Goal: Task Accomplishment & Management: Manage account settings

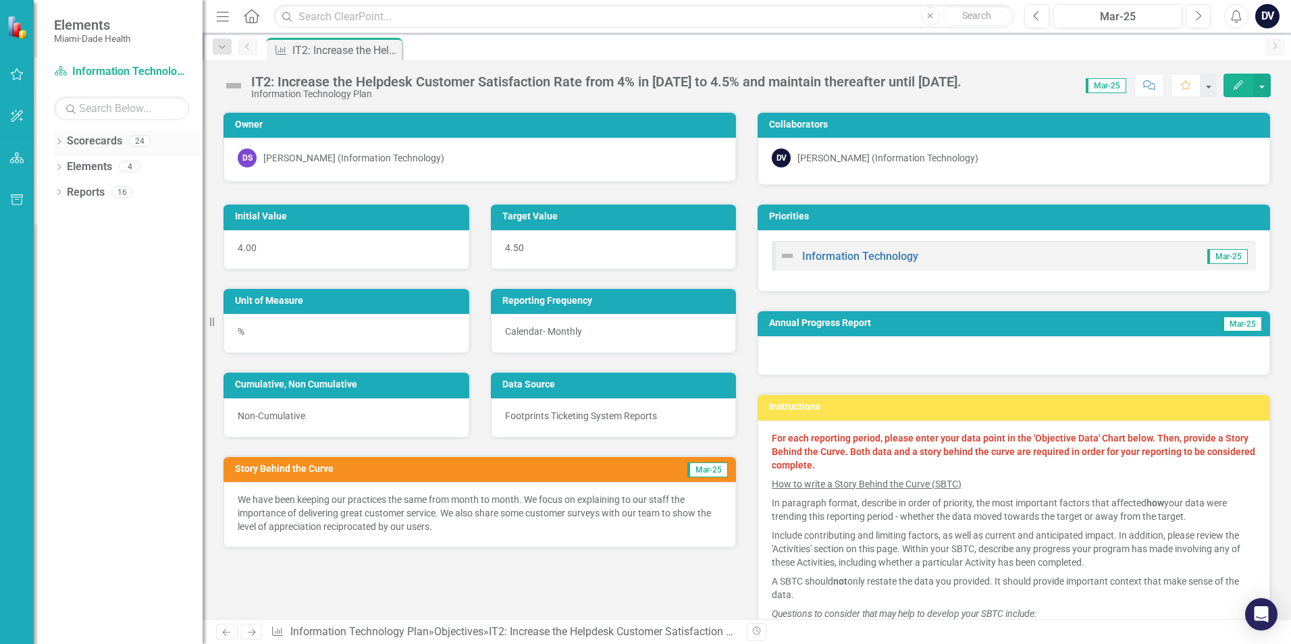
click at [59, 140] on icon "Dropdown" at bounding box center [58, 142] width 9 height 7
click at [68, 170] on icon "Dropdown" at bounding box center [66, 166] width 10 height 8
click at [78, 213] on icon "Dropdown" at bounding box center [79, 217] width 10 height 8
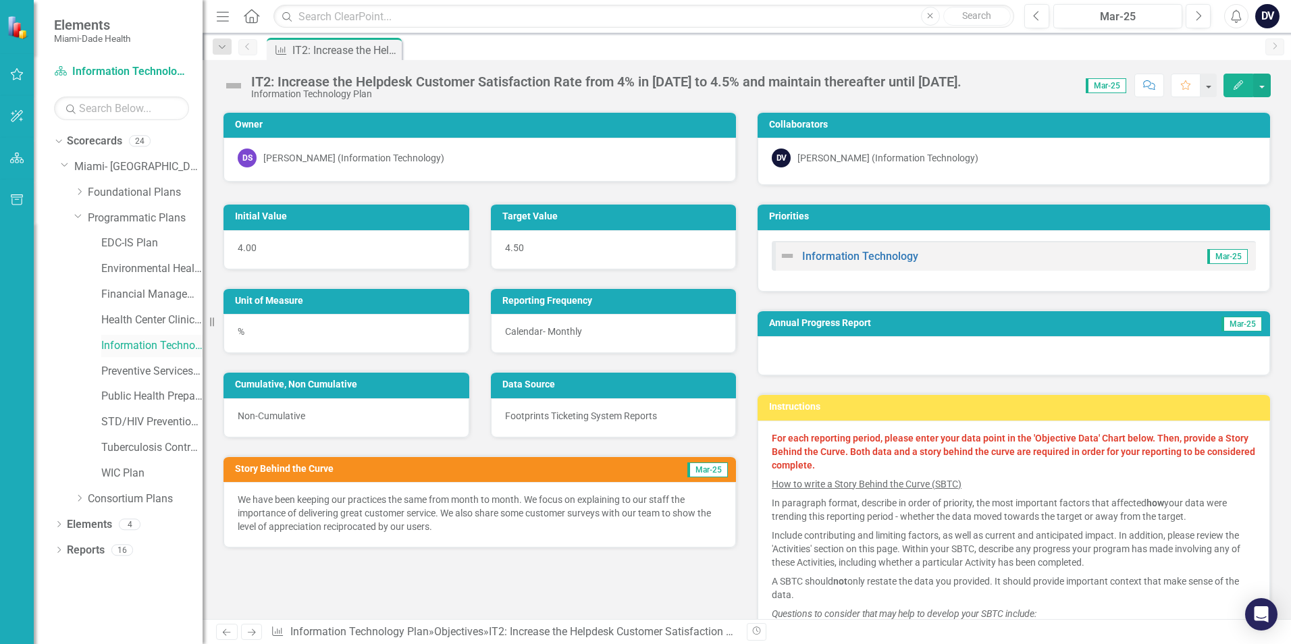
click at [130, 346] on link "Information Technology Plan" at bounding box center [151, 346] width 101 height 16
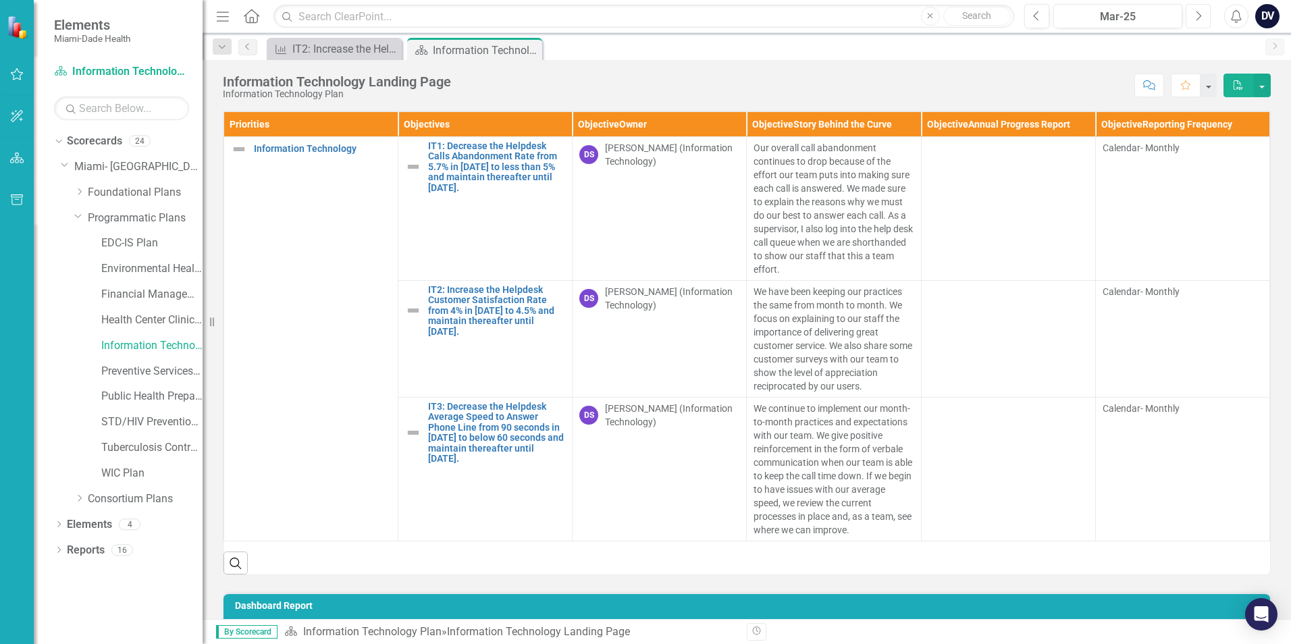
click at [1197, 15] on icon "Next" at bounding box center [1197, 16] width 7 height 12
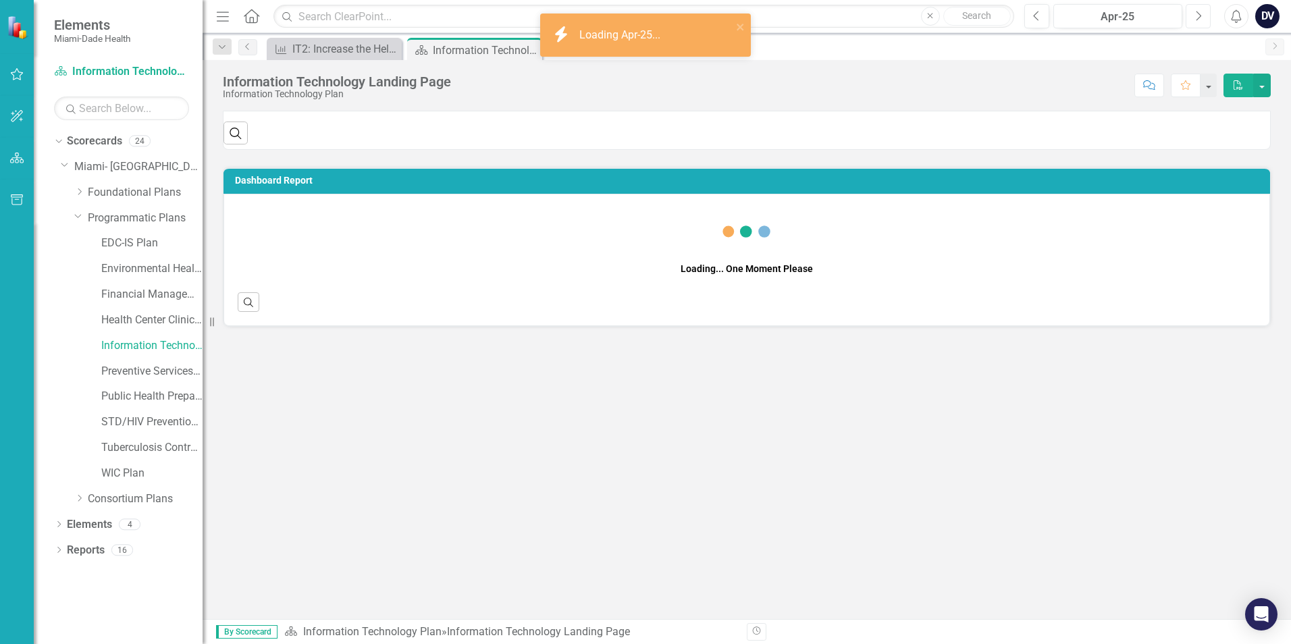
click at [1197, 15] on icon "Next" at bounding box center [1197, 16] width 7 height 12
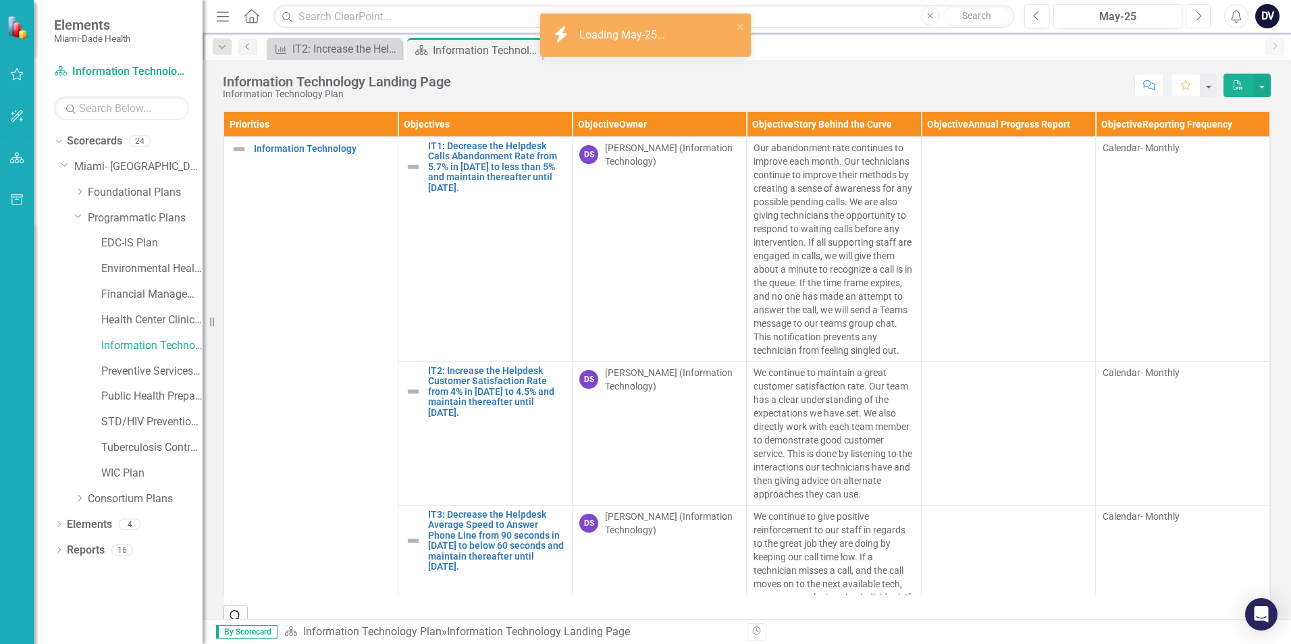
click at [1197, 15] on icon "Next" at bounding box center [1197, 16] width 7 height 12
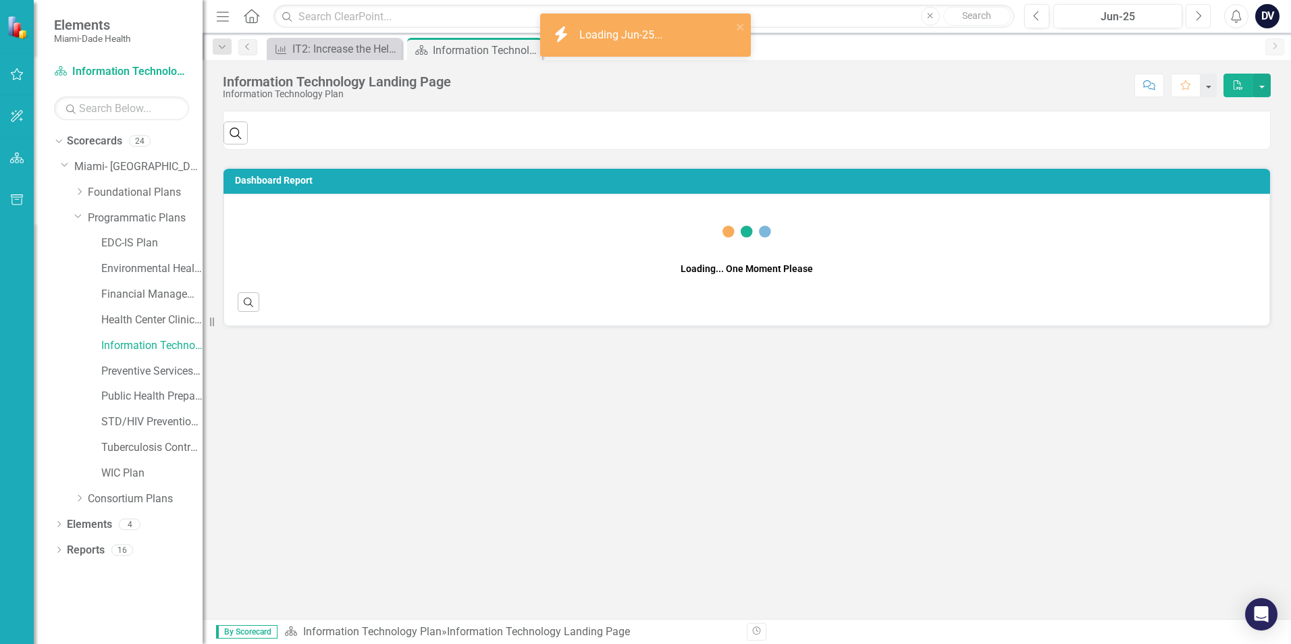
click at [1197, 15] on icon "Next" at bounding box center [1197, 16] width 7 height 12
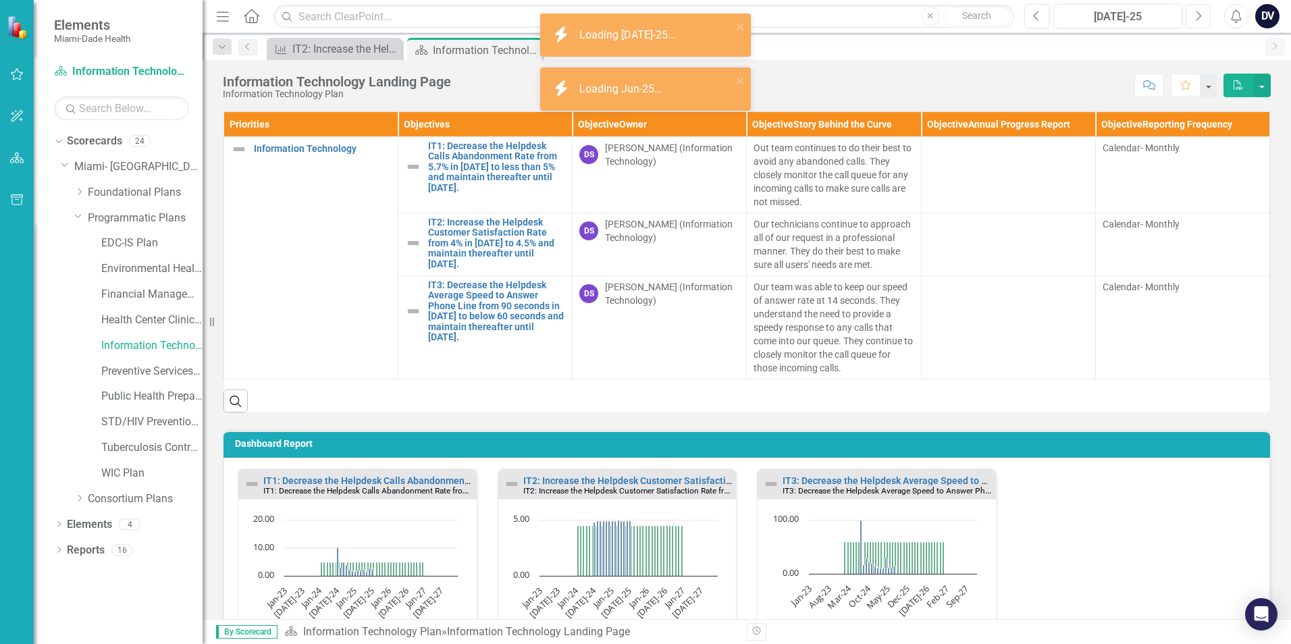
click at [1197, 15] on icon "Next" at bounding box center [1197, 16] width 7 height 12
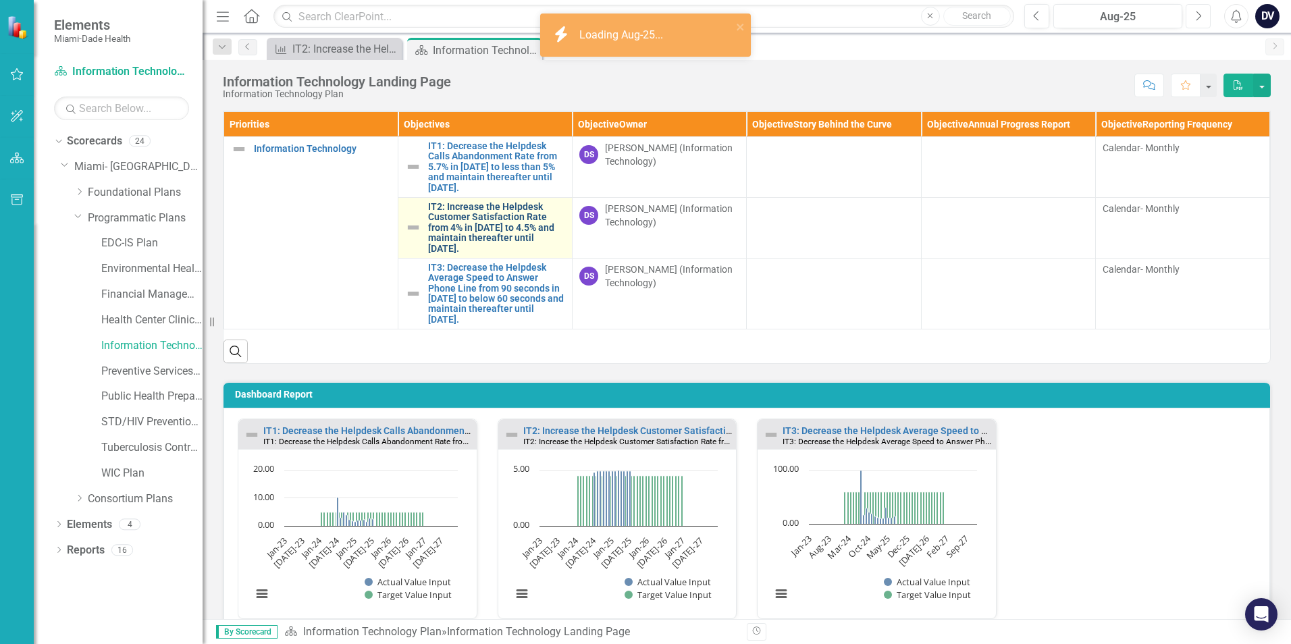
scroll to position [78, 0]
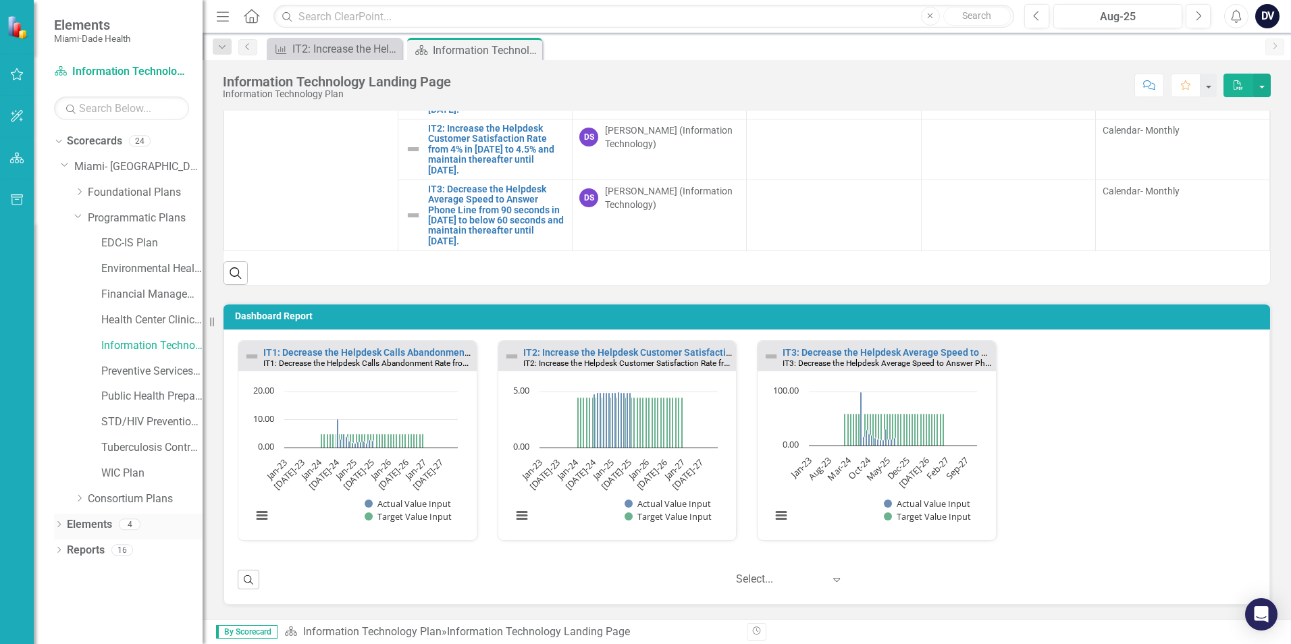
click at [63, 527] on icon "Dropdown" at bounding box center [58, 525] width 9 height 7
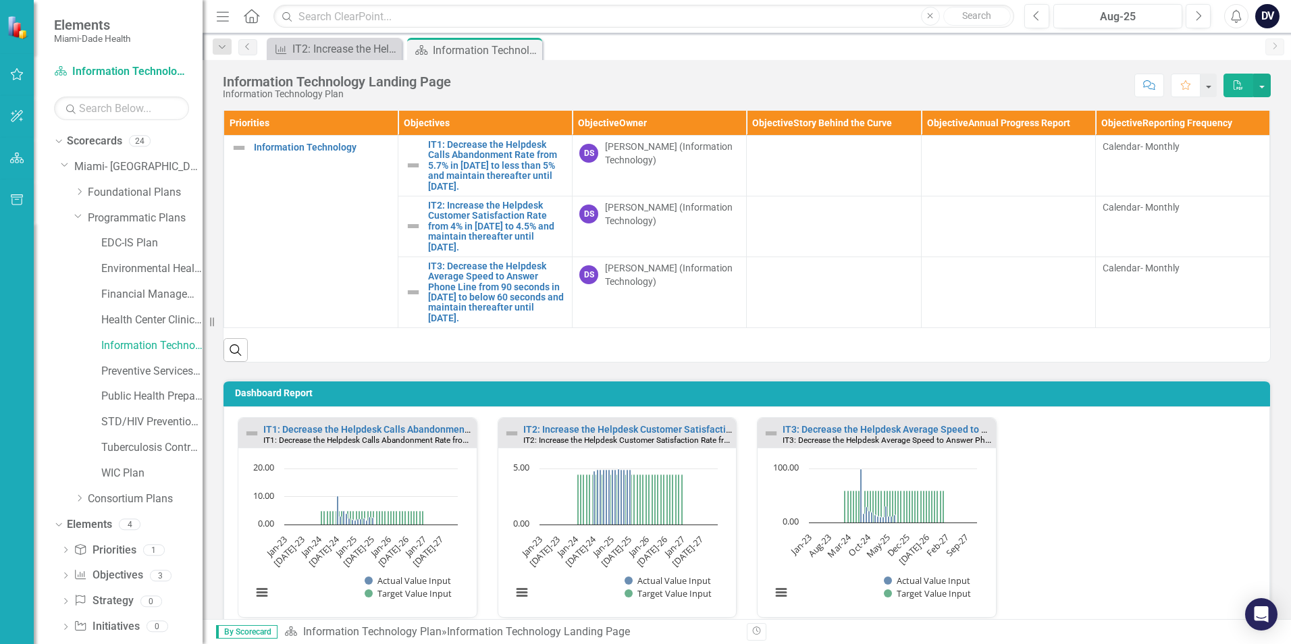
scroll to position [0, 0]
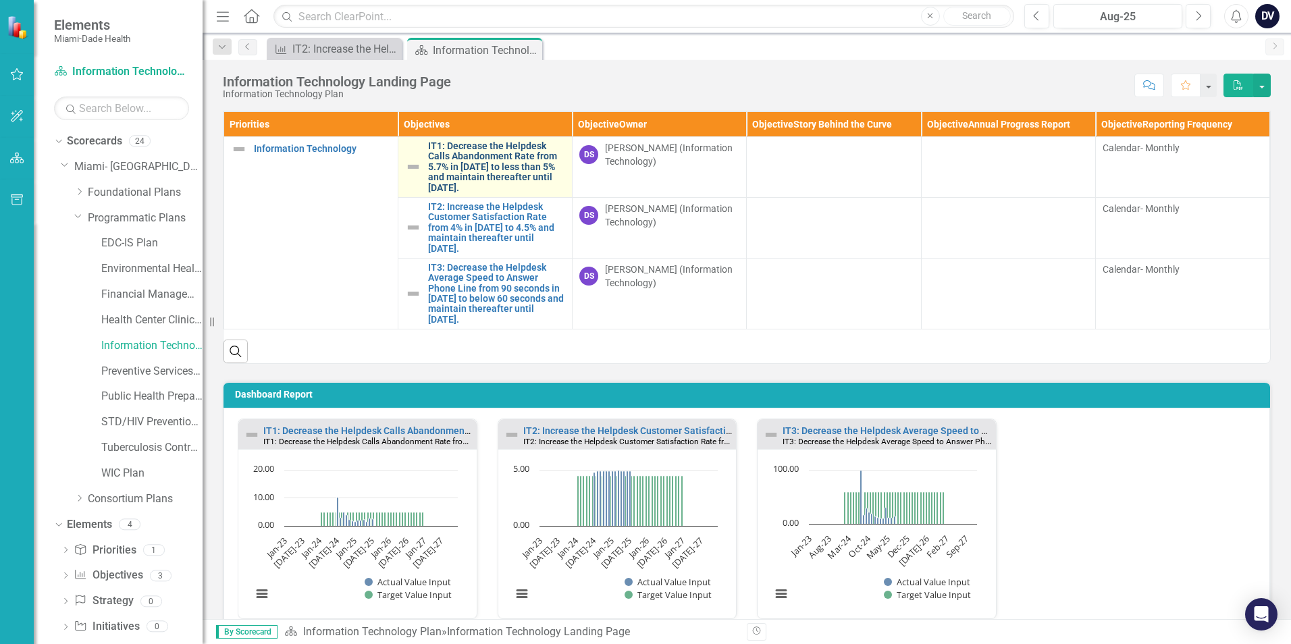
click at [483, 157] on link "IT1: Decrease the Helpdesk Calls Abandonment Rate from 5.7% in [DATE] to less t…" at bounding box center [496, 167] width 137 height 52
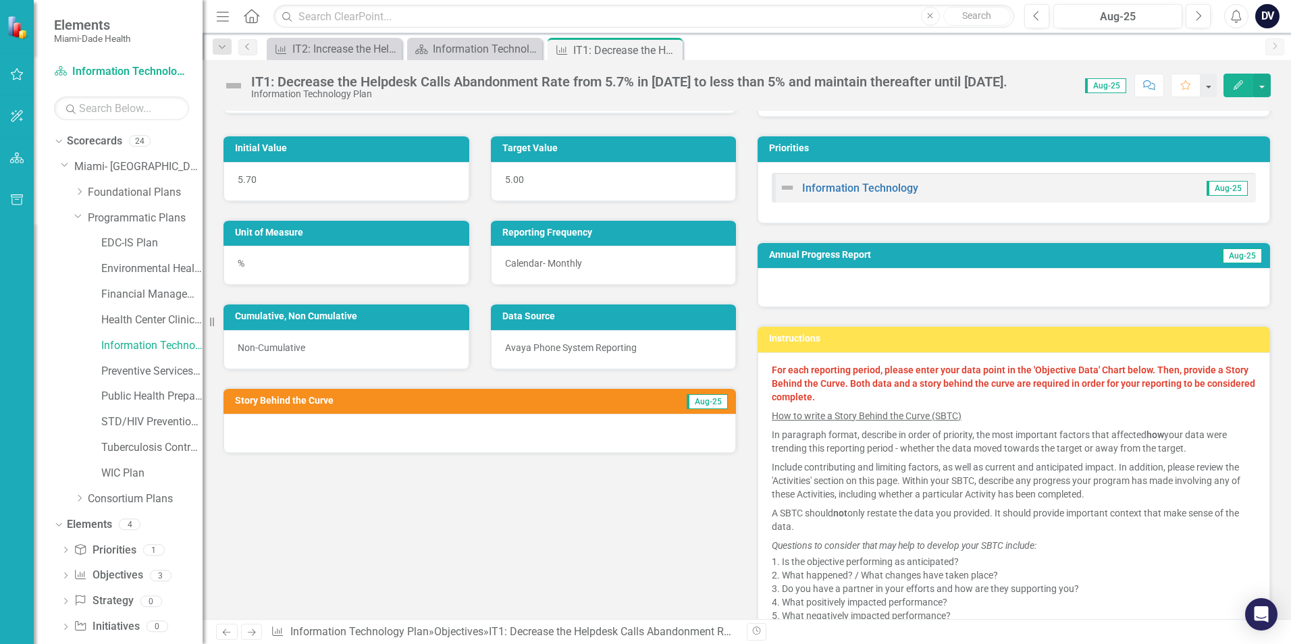
scroll to position [68, 0]
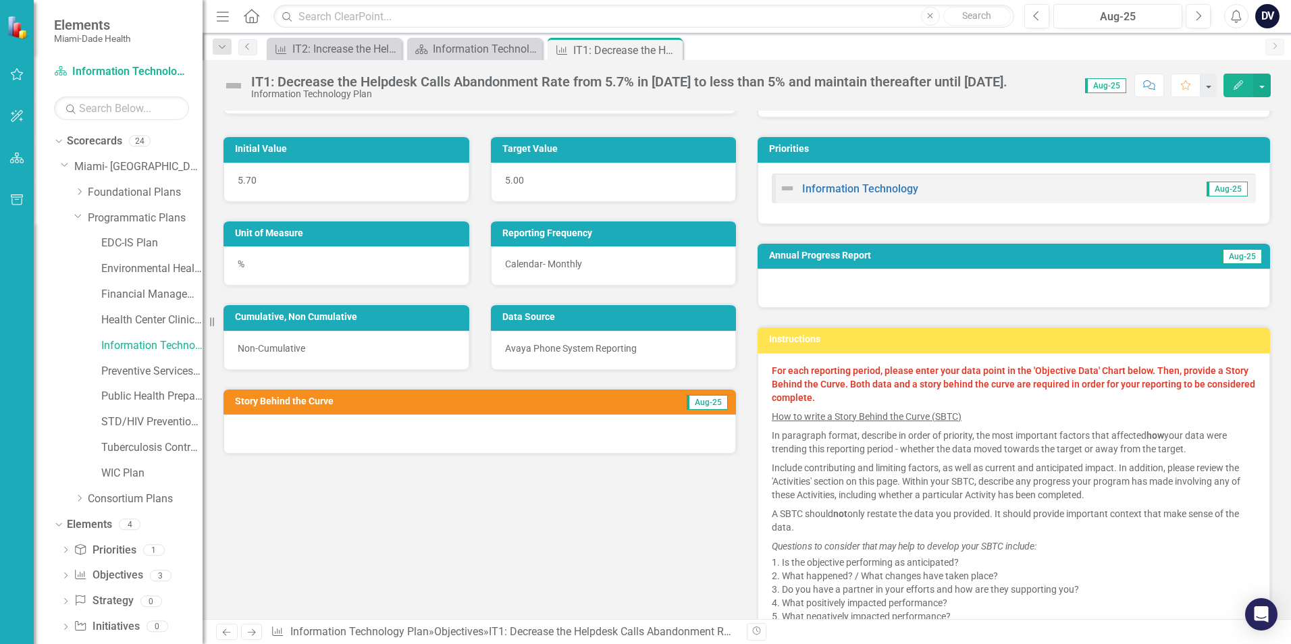
click at [321, 273] on div "%" at bounding box center [347, 265] width 246 height 39
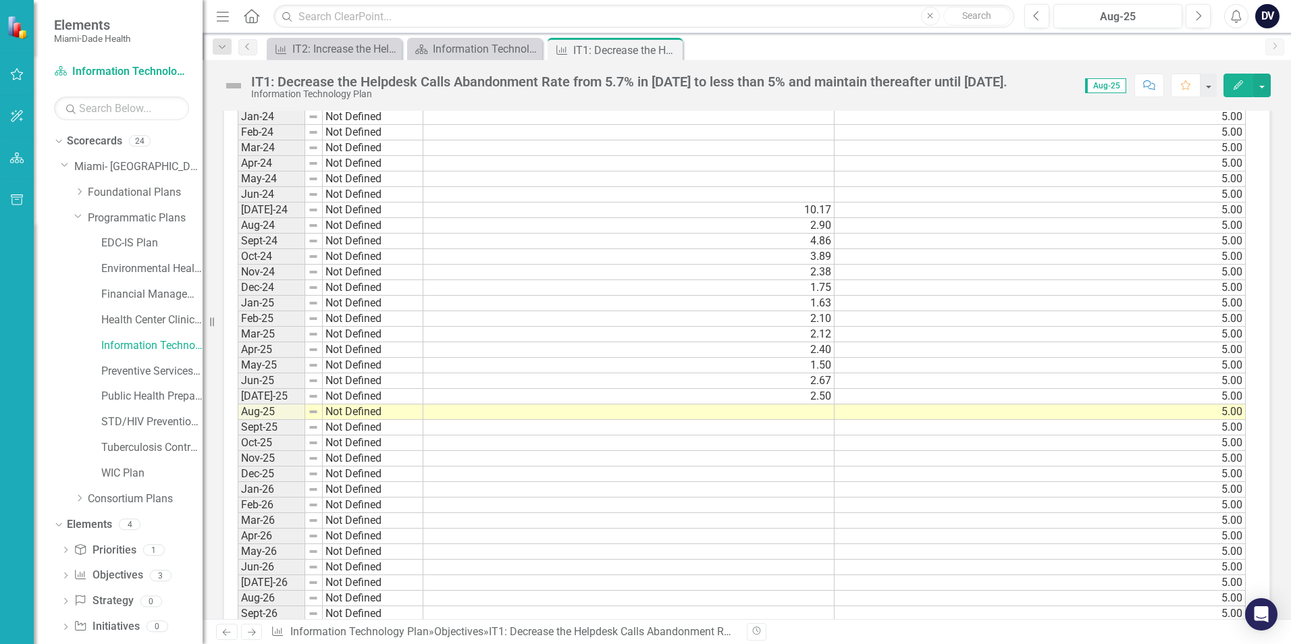
scroll to position [1148, 0]
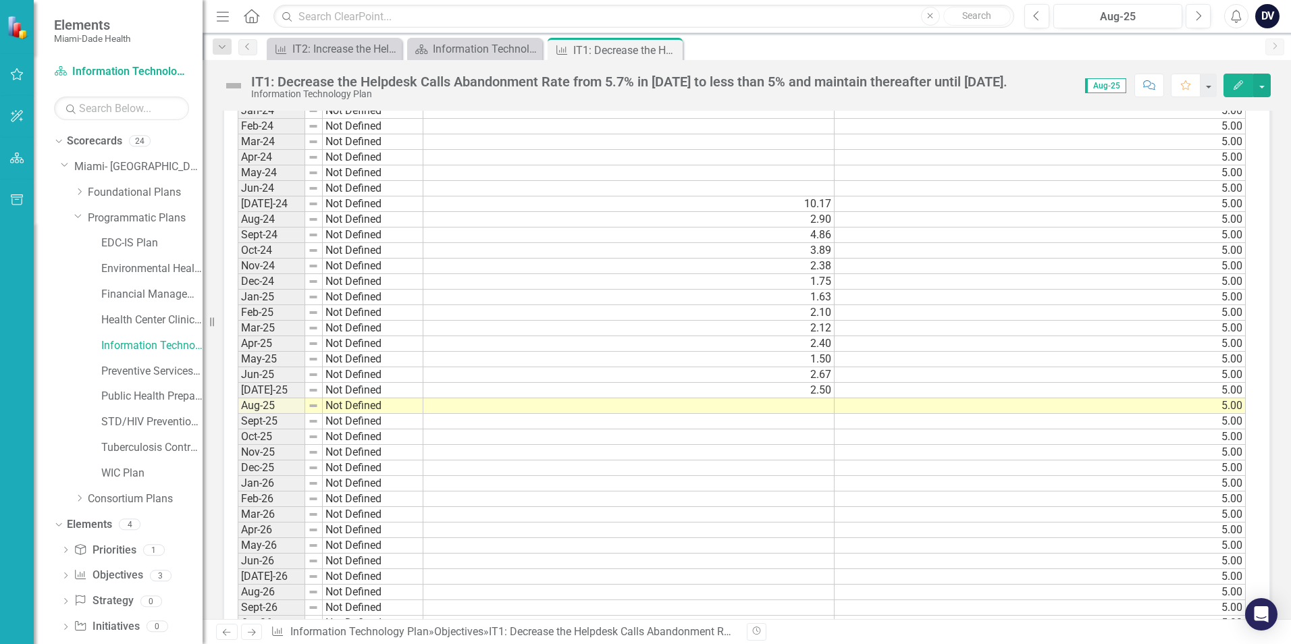
click at [812, 409] on td at bounding box center [628, 406] width 411 height 16
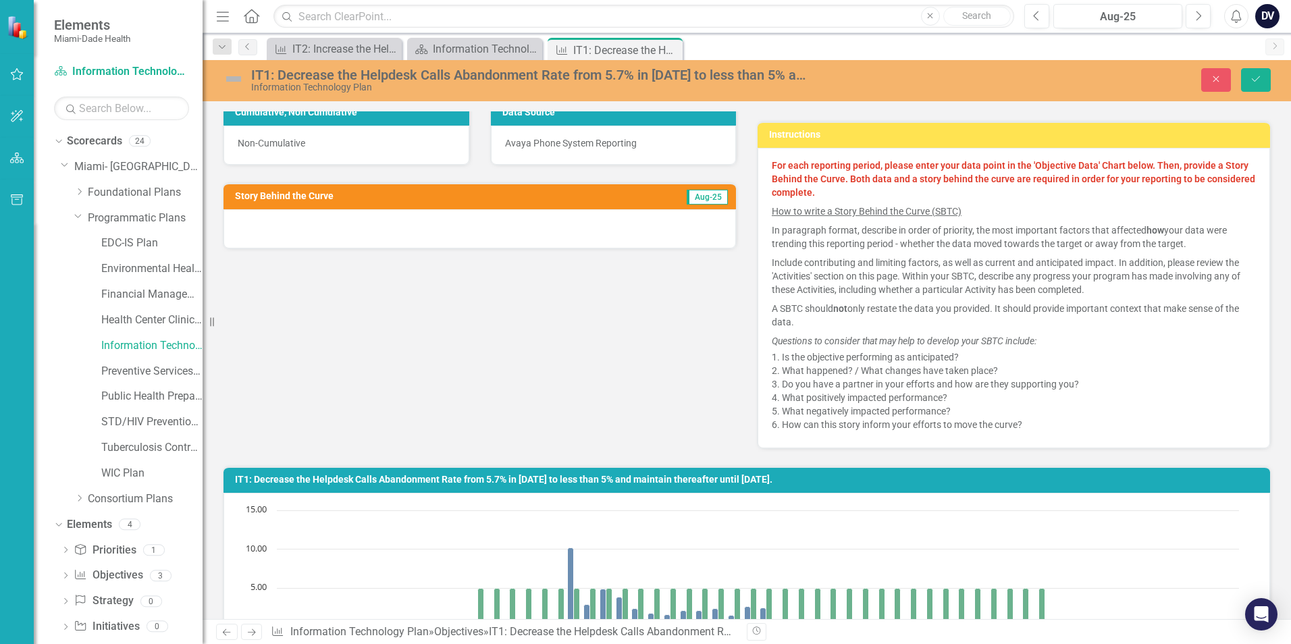
scroll to position [140, 0]
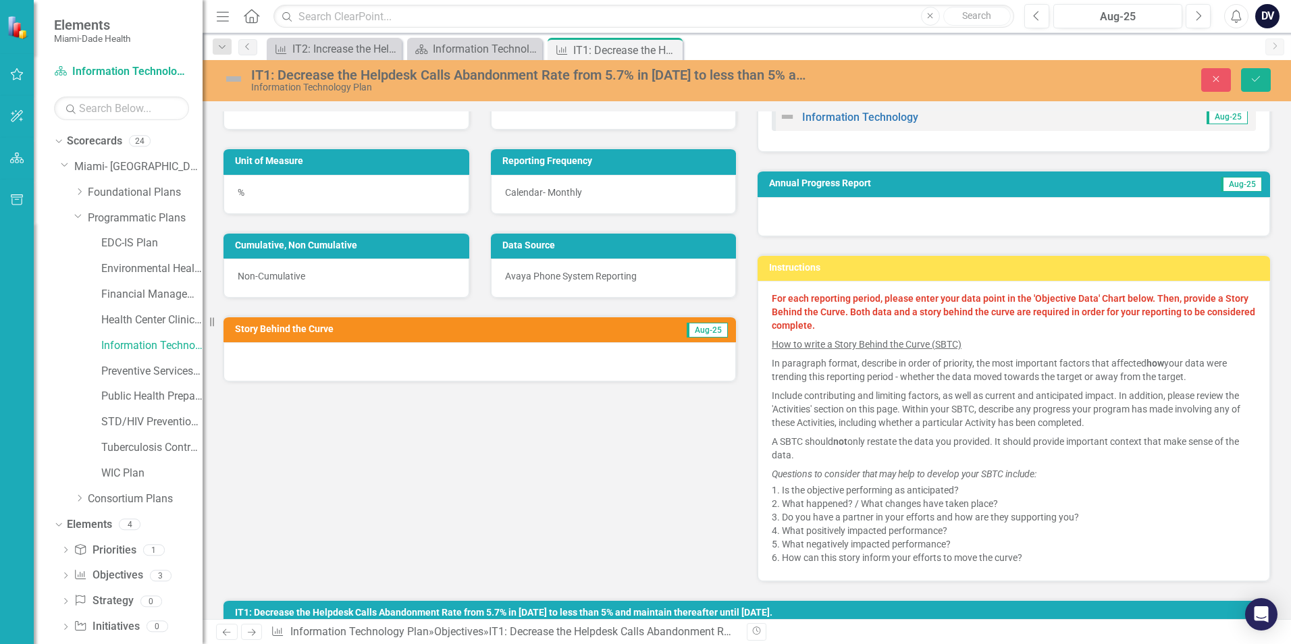
type textarea "1.2"
click at [579, 470] on div "Initial Value 5.70 Target Value 5.00 Unit of Measure % Reporting Frequency Cale…" at bounding box center [747, 314] width 1068 height 535
click at [561, 364] on div at bounding box center [480, 361] width 513 height 39
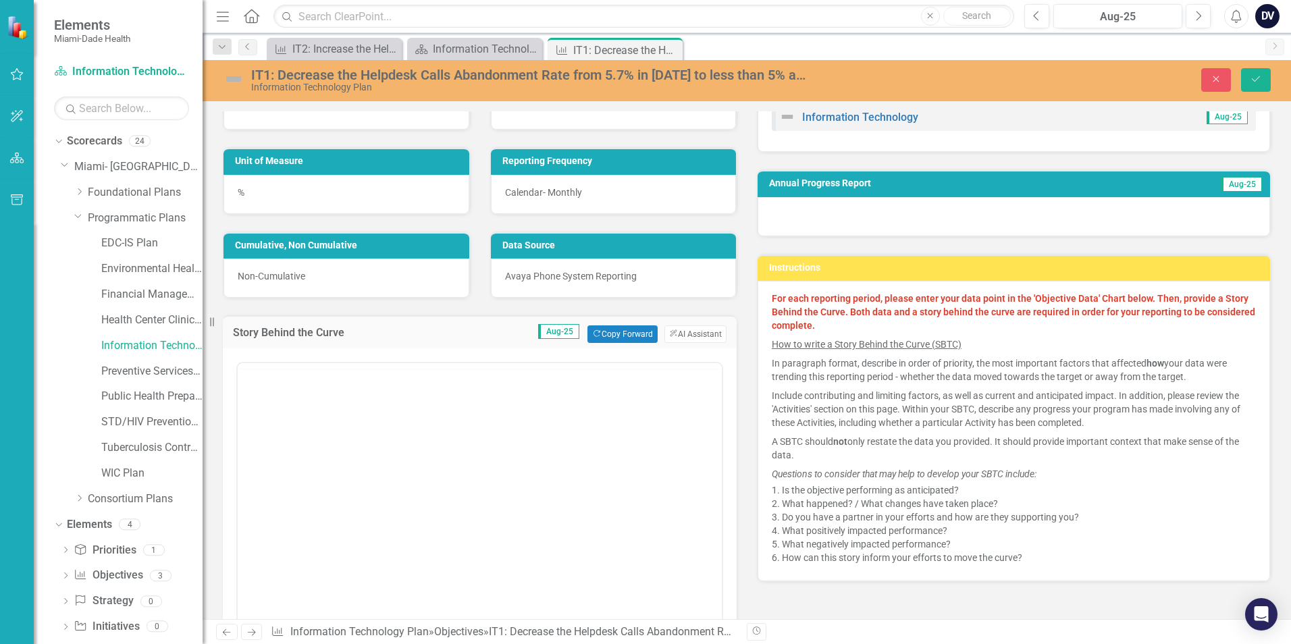
scroll to position [0, 0]
click at [516, 471] on body "Rich Text Area. Press ALT-0 for help." at bounding box center [480, 496] width 484 height 203
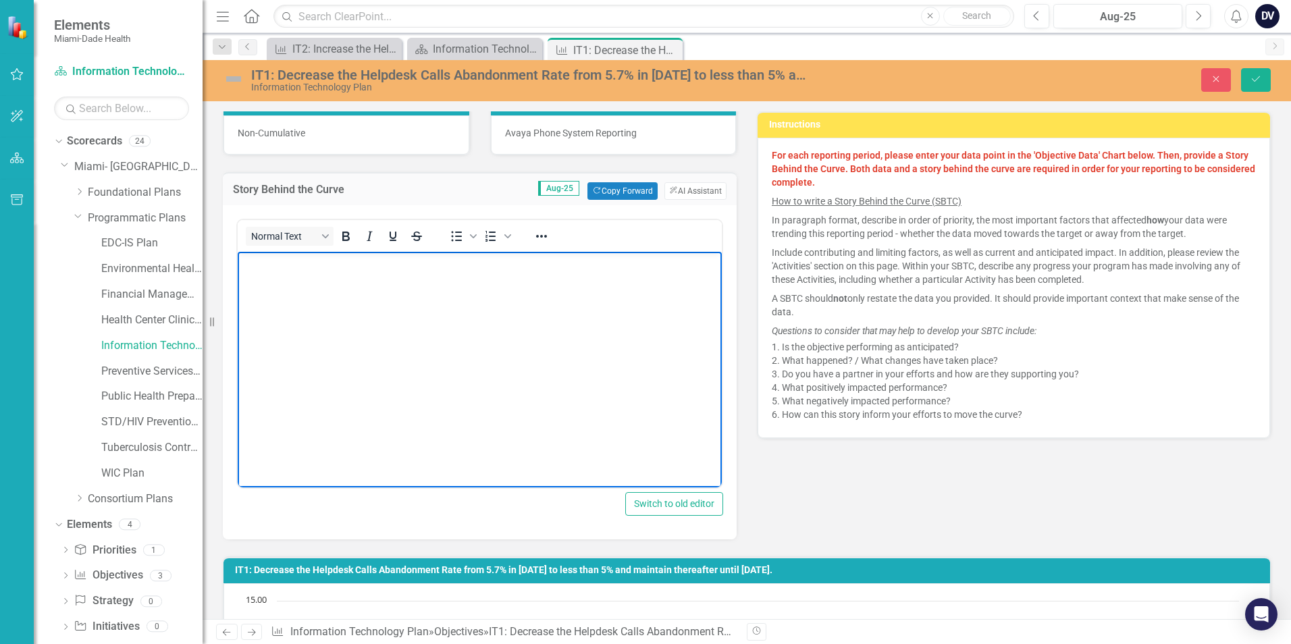
scroll to position [203, 0]
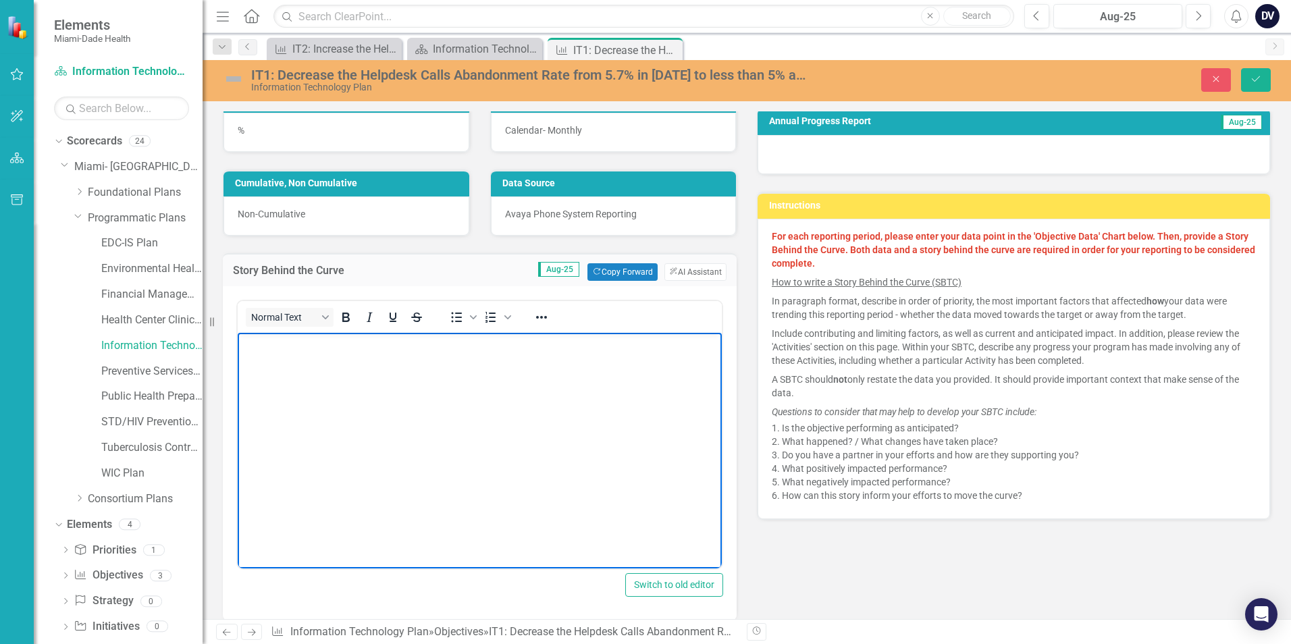
click at [527, 434] on body "Rich Text Area. Press ALT-0 for help." at bounding box center [480, 434] width 484 height 203
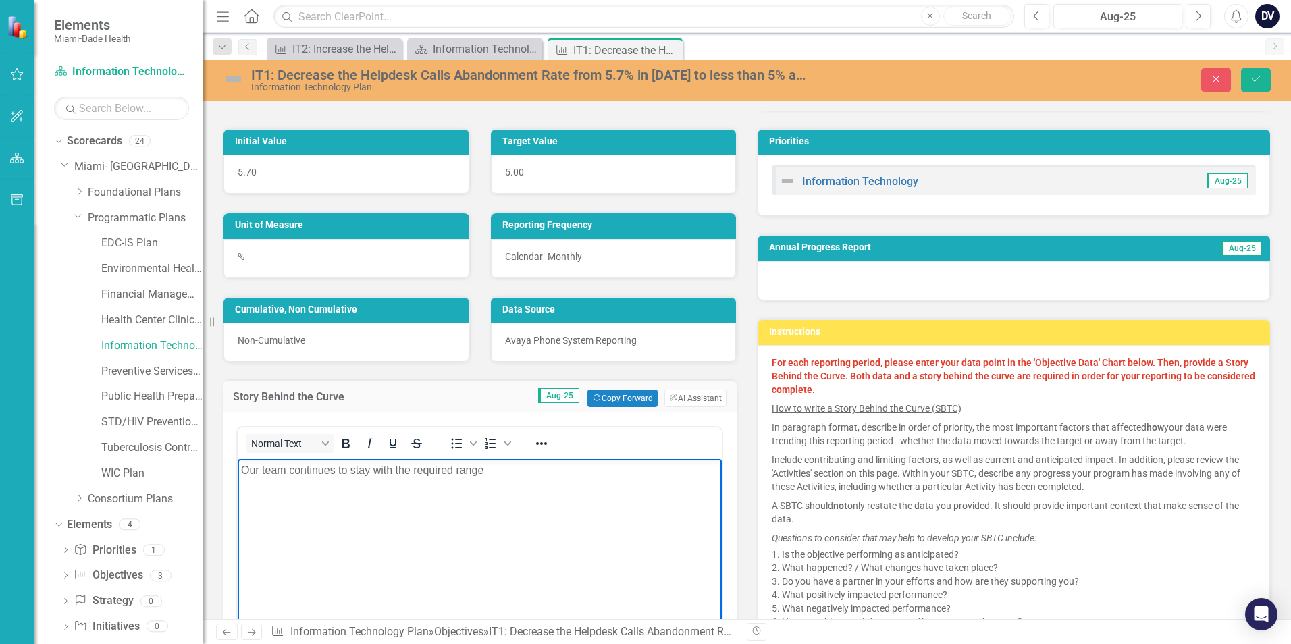
scroll to position [68, 0]
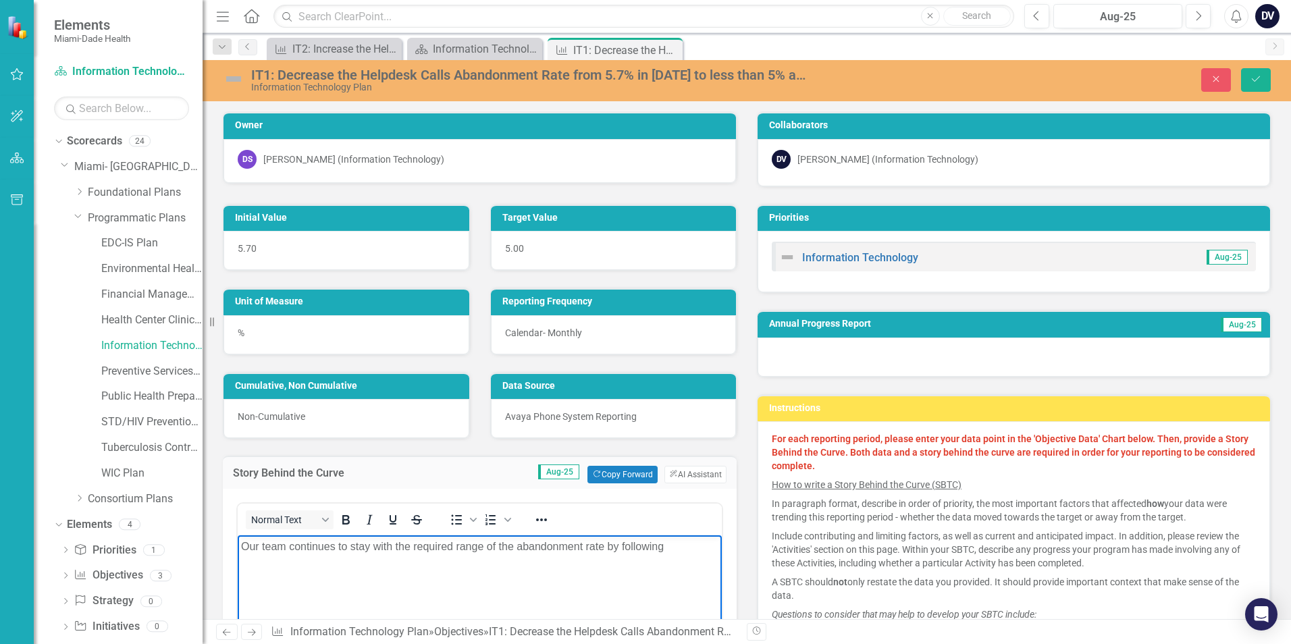
scroll to position [68, 0]
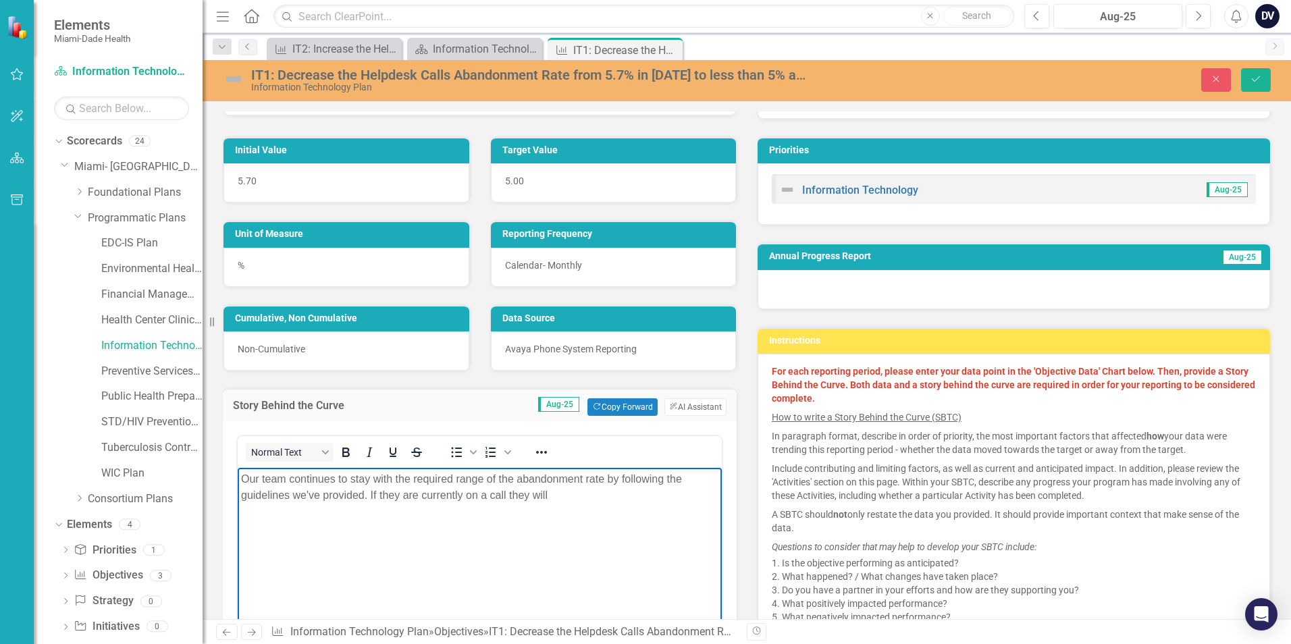
drag, startPoint x: 502, startPoint y: 492, endPoint x: 594, endPoint y: 484, distance: 92.1
click at [594, 484] on p "Our team continues to stay with the required range of the abandonment rate by f…" at bounding box center [479, 487] width 477 height 32
click at [575, 492] on p "Our team continues to stay with the required range of the abandonment rate by f…" at bounding box center [479, 487] width 477 height 32
click at [461, 514] on p "Our team continues to stay with the required range of the abandonment rate by f…" at bounding box center [479, 495] width 477 height 49
click at [512, 512] on p "Our team continues to stay with the required range of the abandonment rate by f…" at bounding box center [479, 495] width 477 height 49
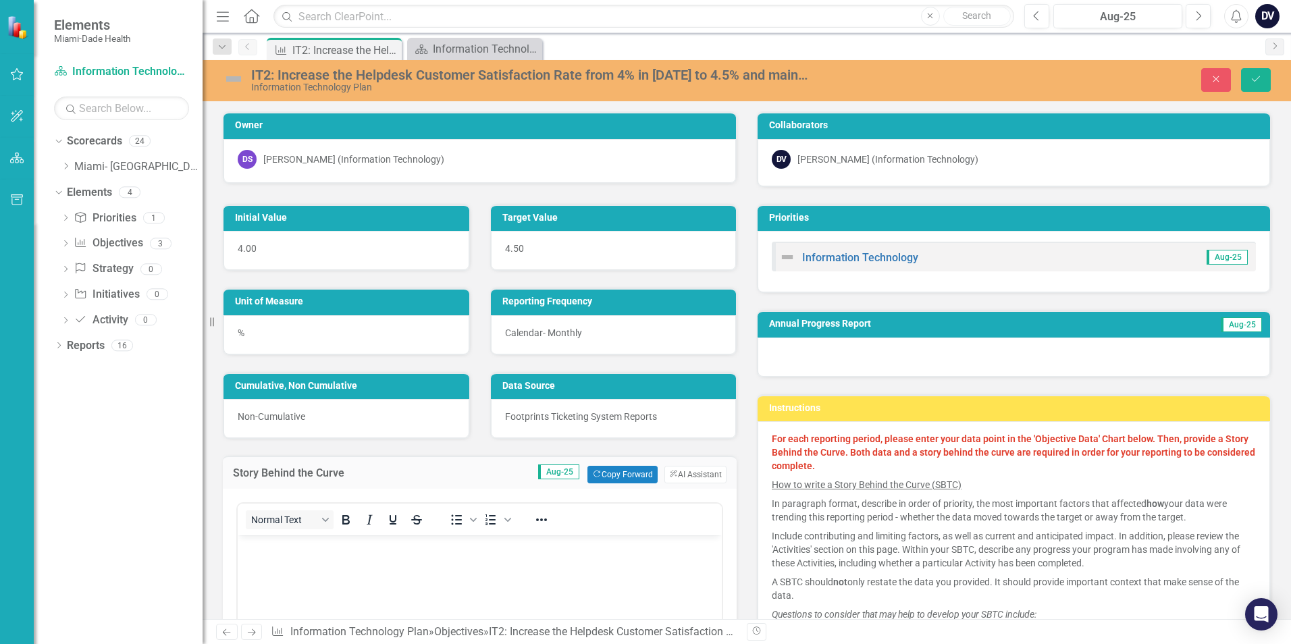
scroll to position [1153, 0]
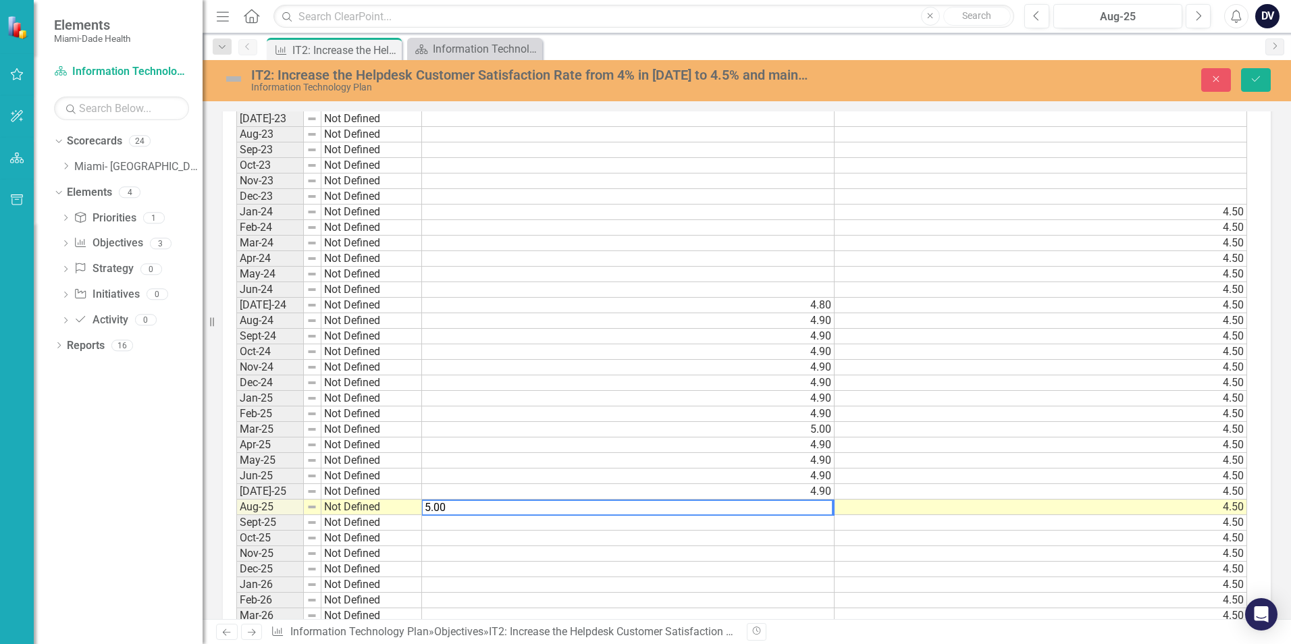
type textarea "5.00"
click at [650, 45] on div "Objective IT2: Increase the Helpdesk Customer Satisfaction Rate from 4% in Dece…" at bounding box center [761, 49] width 995 height 22
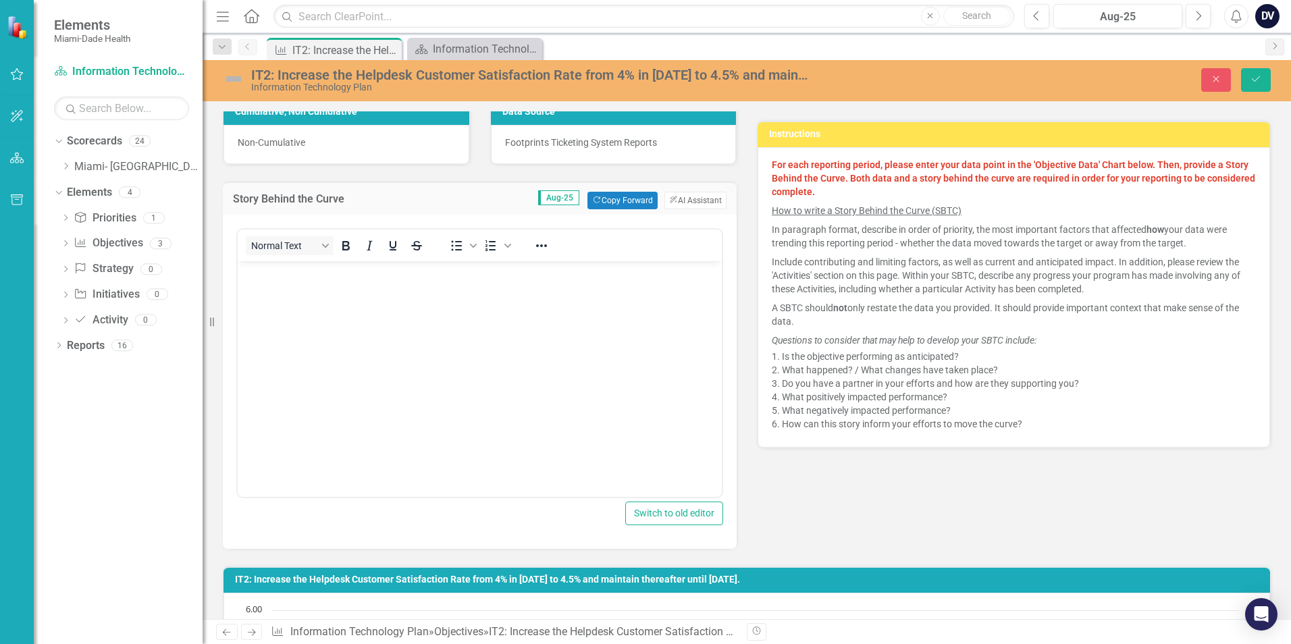
scroll to position [73, 0]
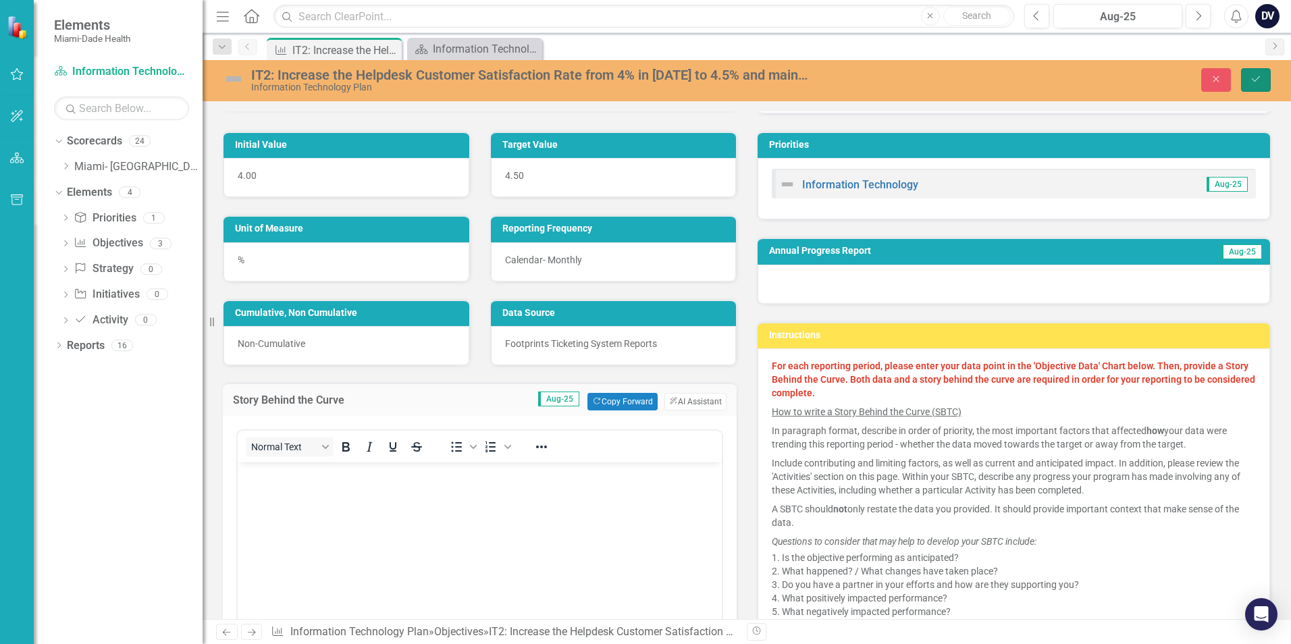
click at [1261, 81] on icon "Save" at bounding box center [1256, 78] width 12 height 9
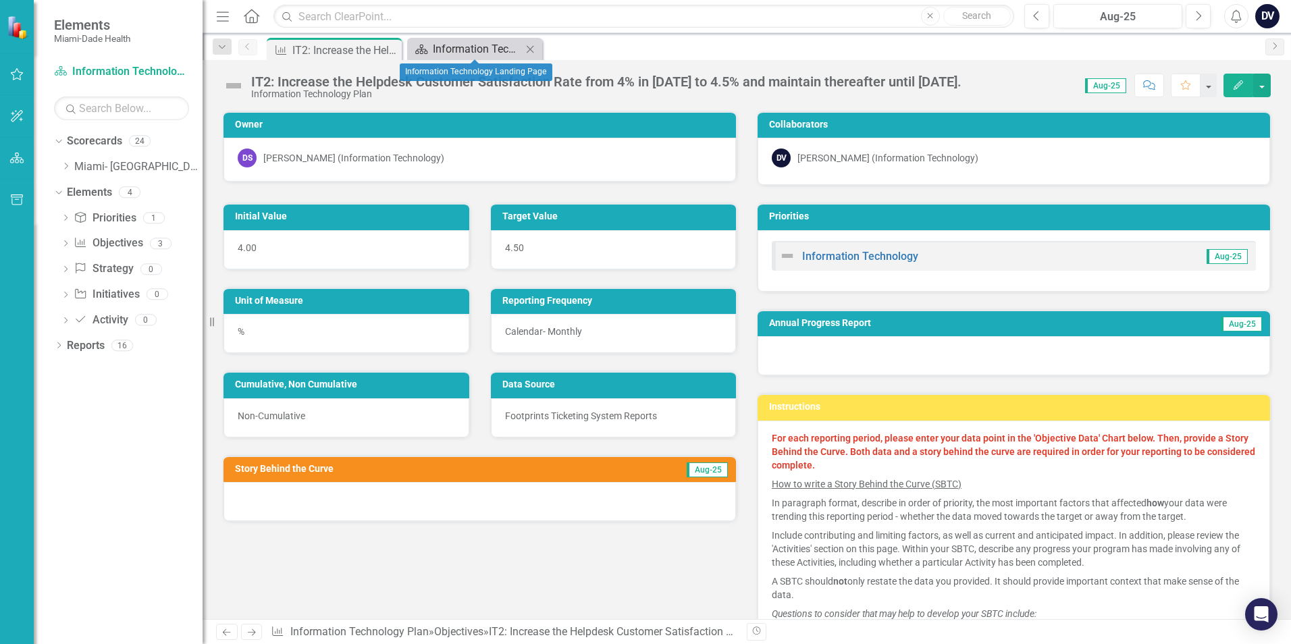
click at [471, 54] on div "Information Technology Landing Page" at bounding box center [477, 49] width 89 height 17
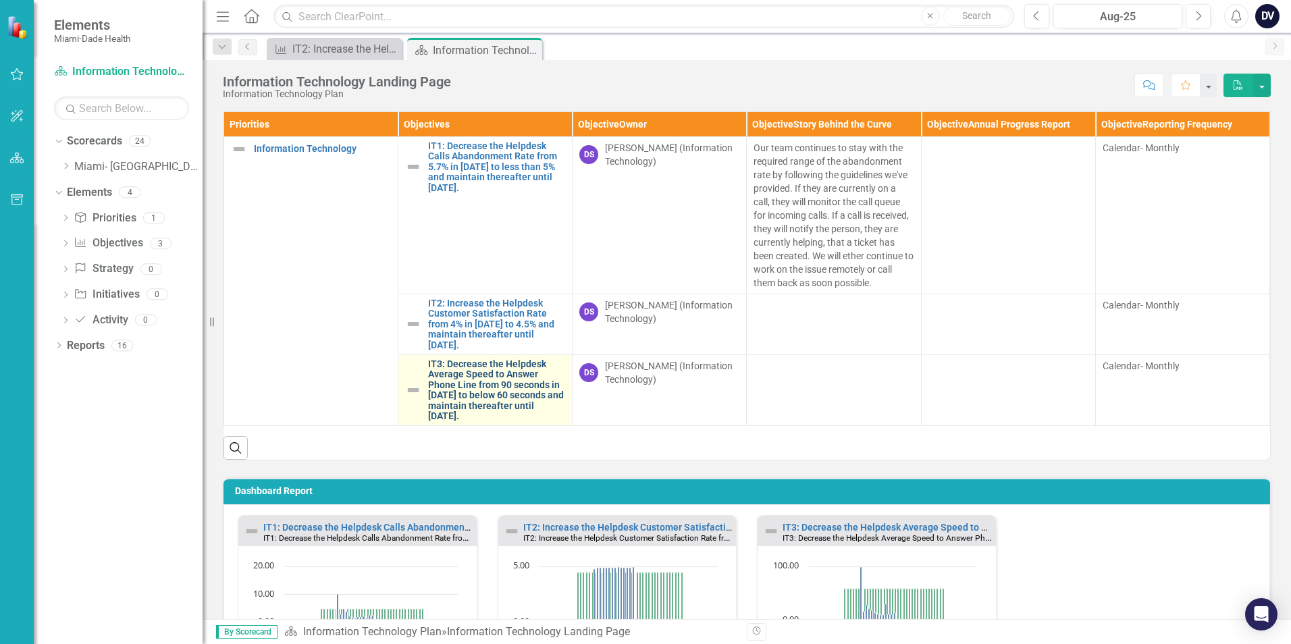
click at [503, 391] on link "IT3: Decrease the Helpdesk Average Speed to Answer Phone Line from 90 seconds i…" at bounding box center [496, 390] width 137 height 62
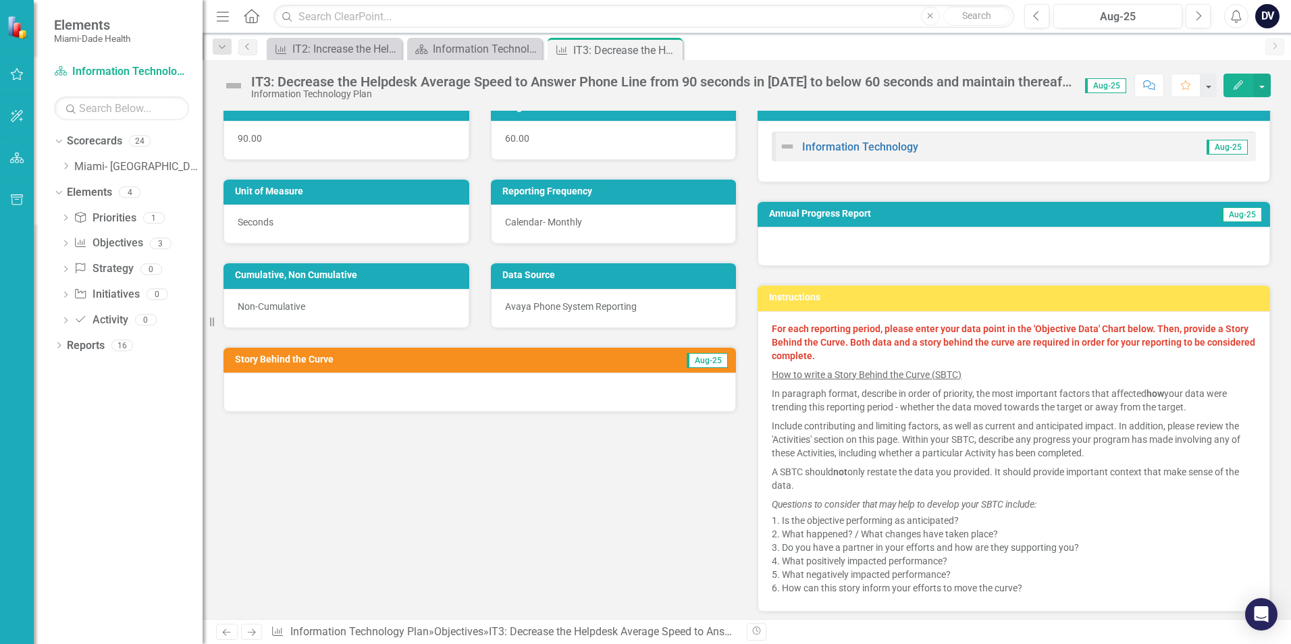
scroll to position [203, 0]
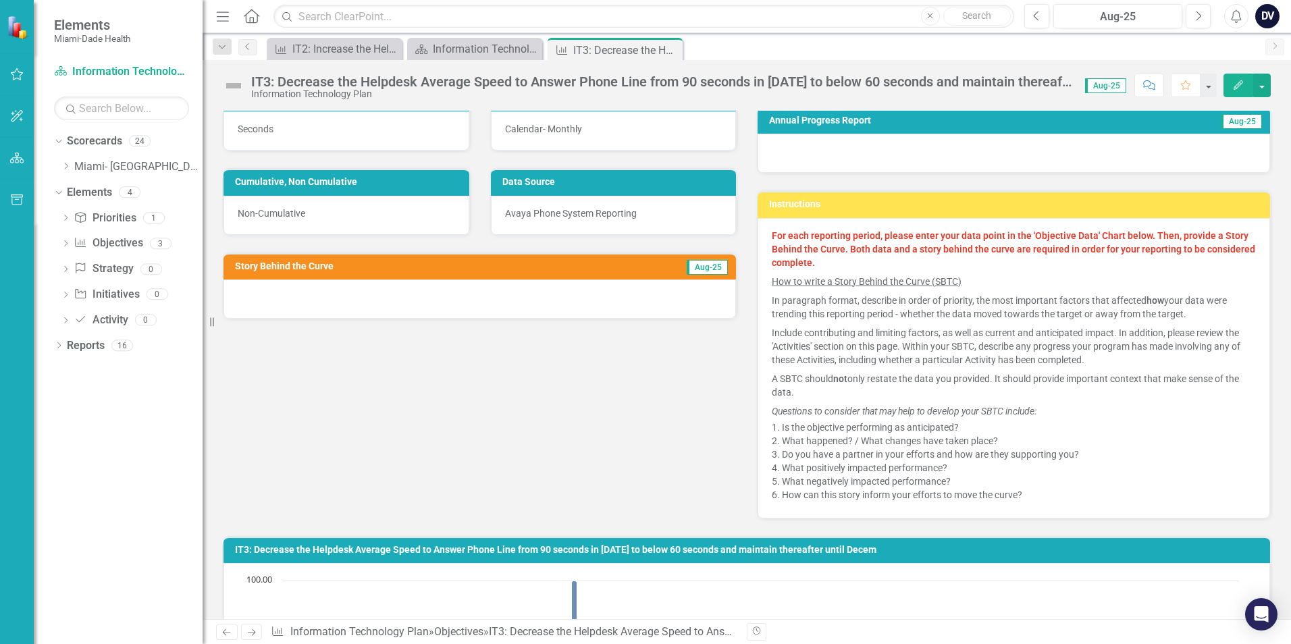
click at [446, 298] on div at bounding box center [480, 299] width 513 height 39
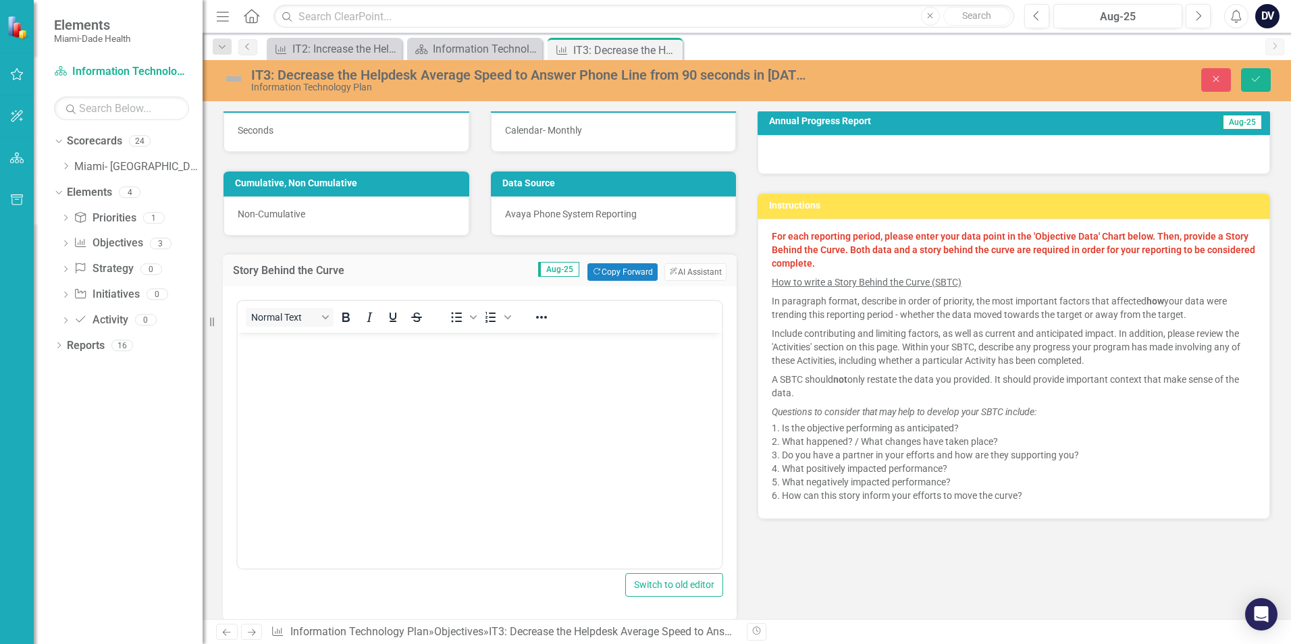
scroll to position [0, 0]
click at [458, 389] on body "Rich Text Area. Press ALT-0 for help." at bounding box center [480, 434] width 484 height 203
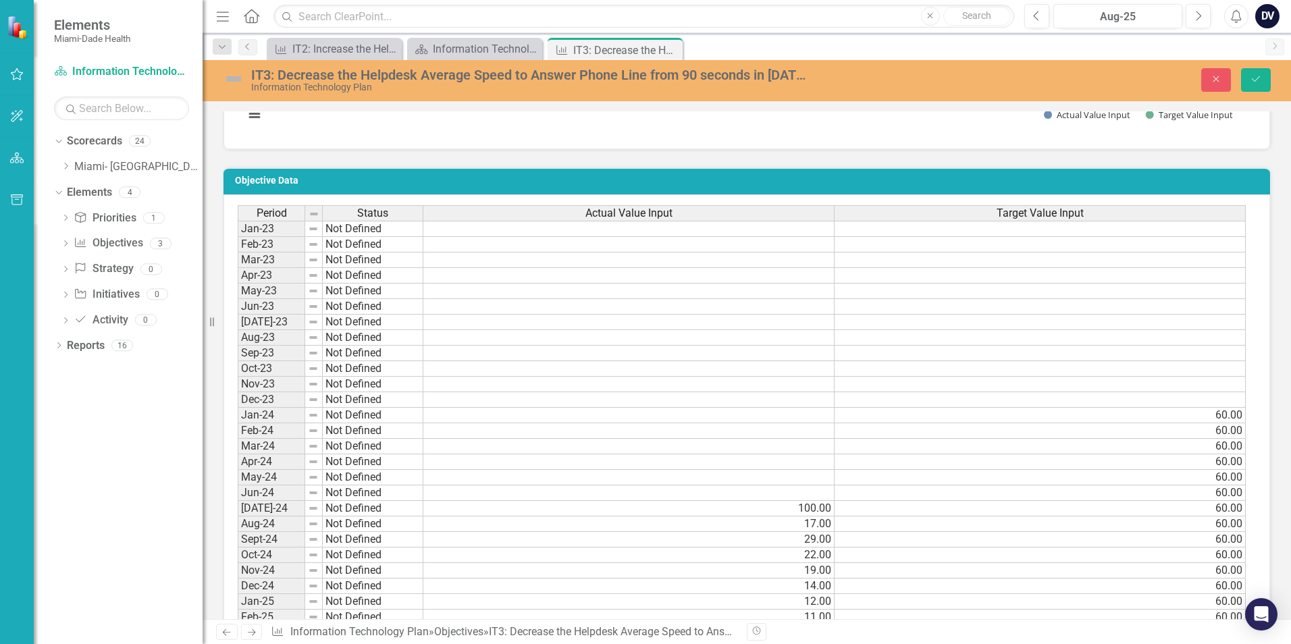
scroll to position [1215, 0]
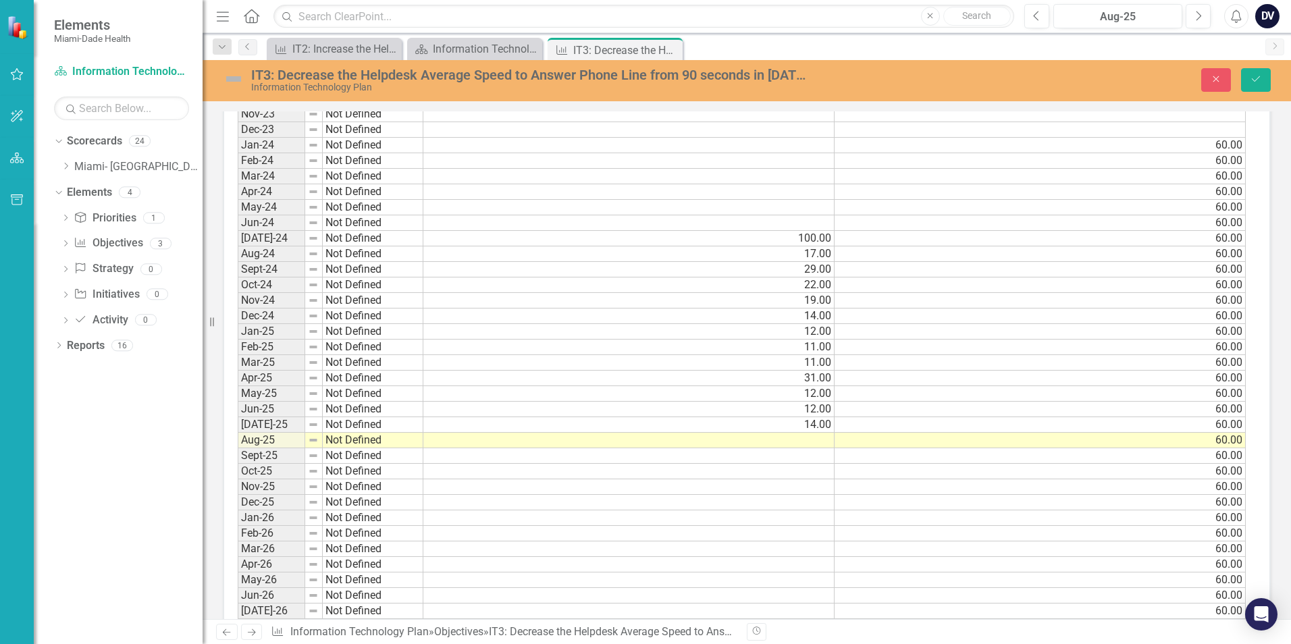
click at [795, 440] on td at bounding box center [628, 441] width 411 height 16
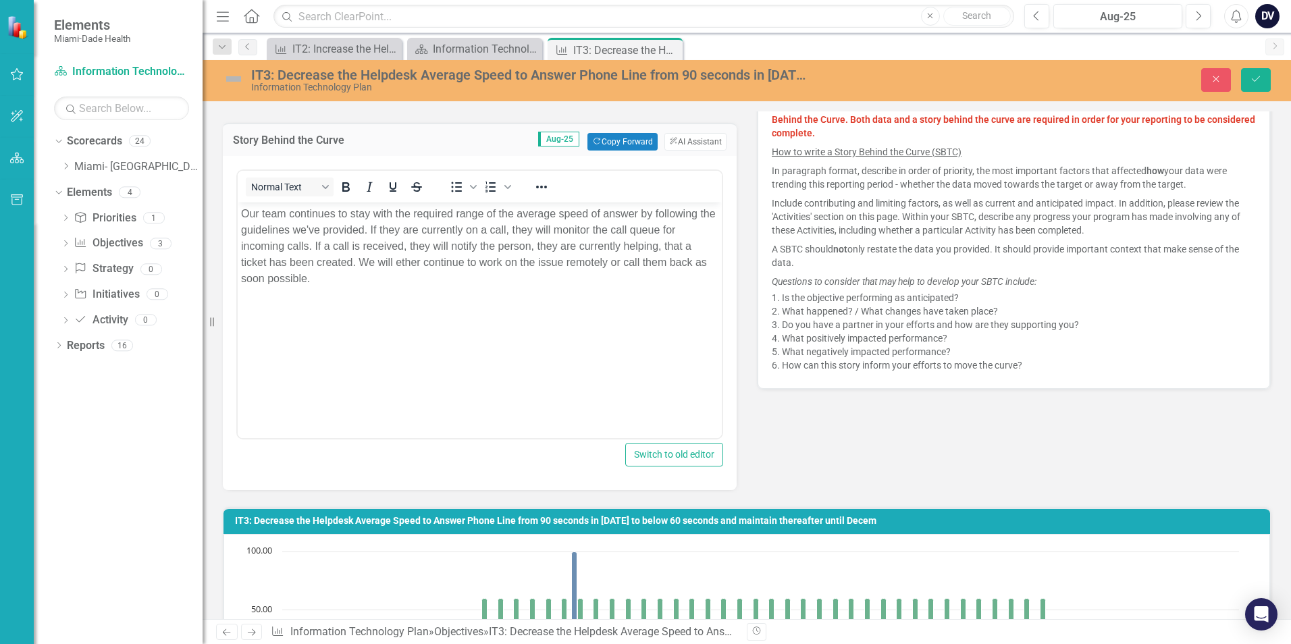
scroll to position [208, 0]
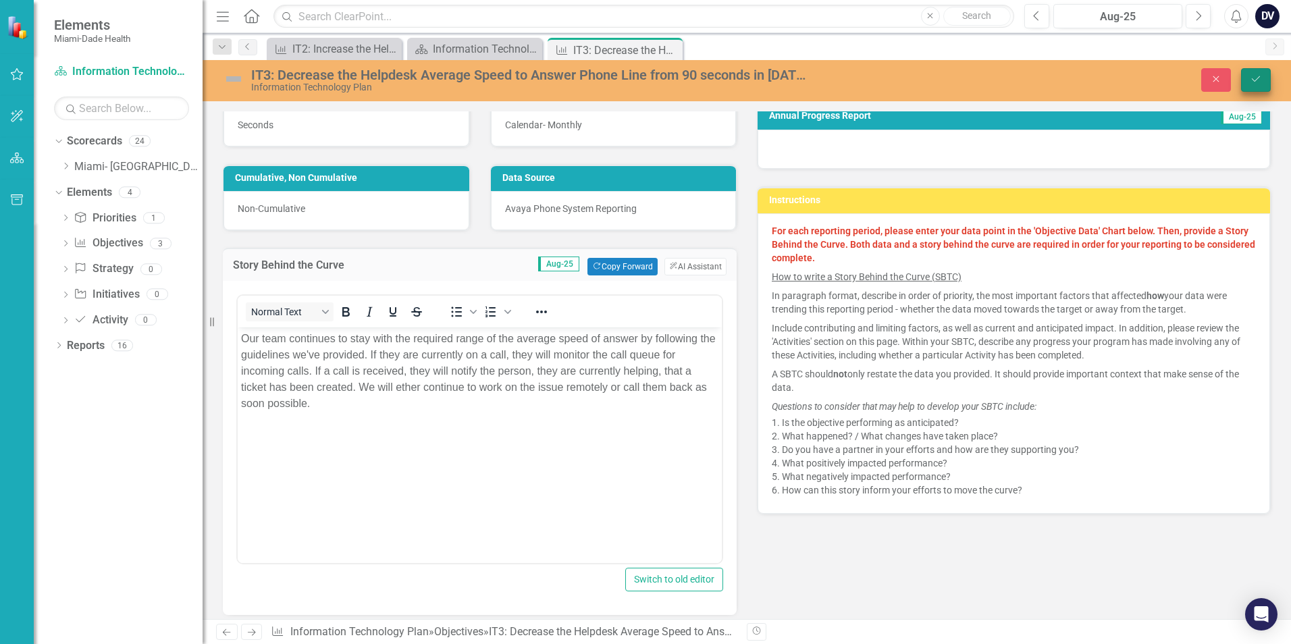
type textarea "10.00"
click at [1254, 78] on icon "Save" at bounding box center [1256, 78] width 12 height 9
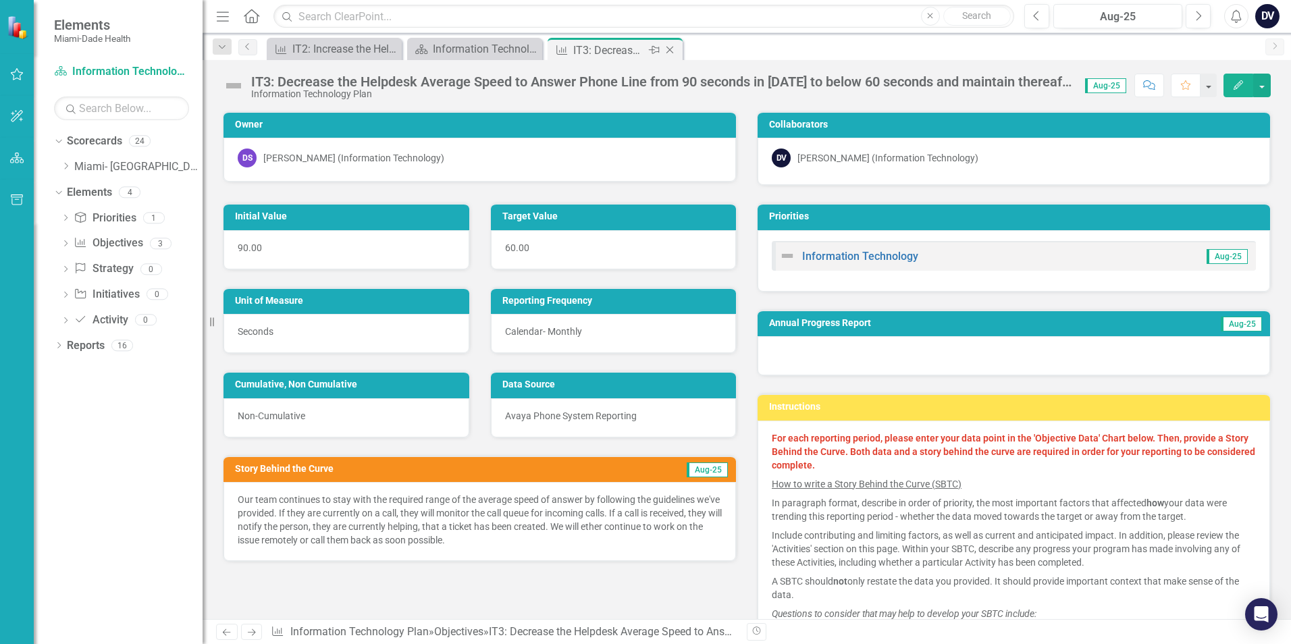
click at [676, 49] on icon "Close" at bounding box center [670, 50] width 14 height 11
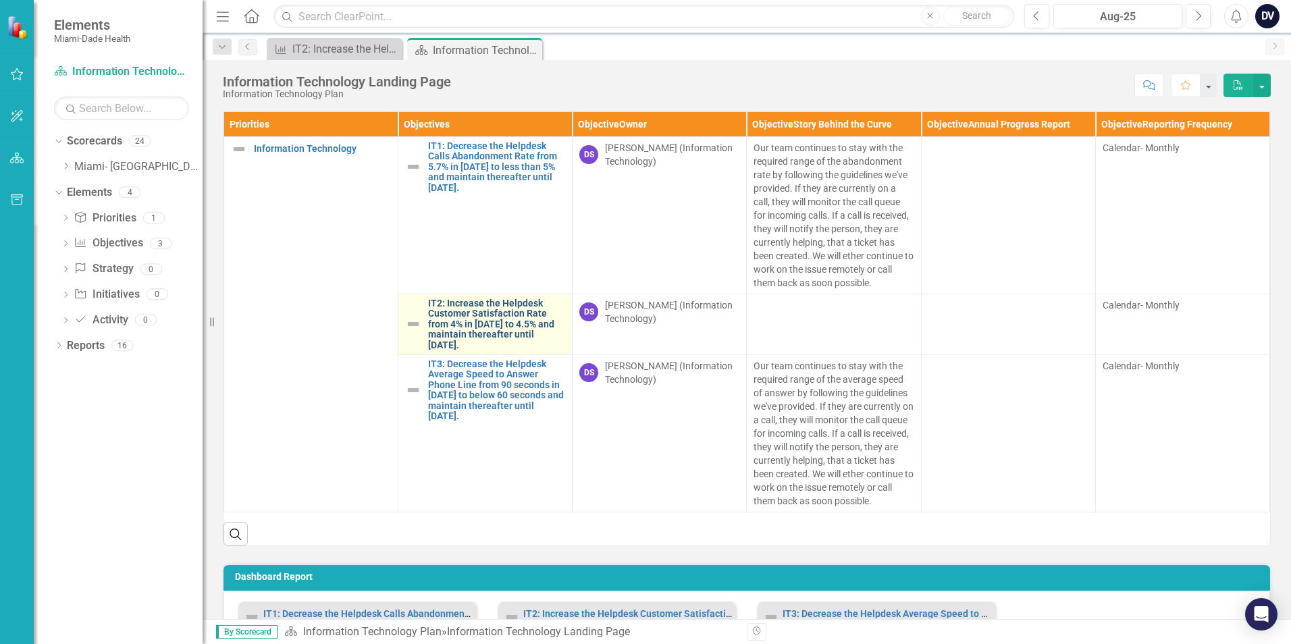
click at [471, 327] on link "IT2: Increase the Helpdesk Customer Satisfaction Rate from 4% in [DATE] to 4.5%…" at bounding box center [496, 324] width 137 height 52
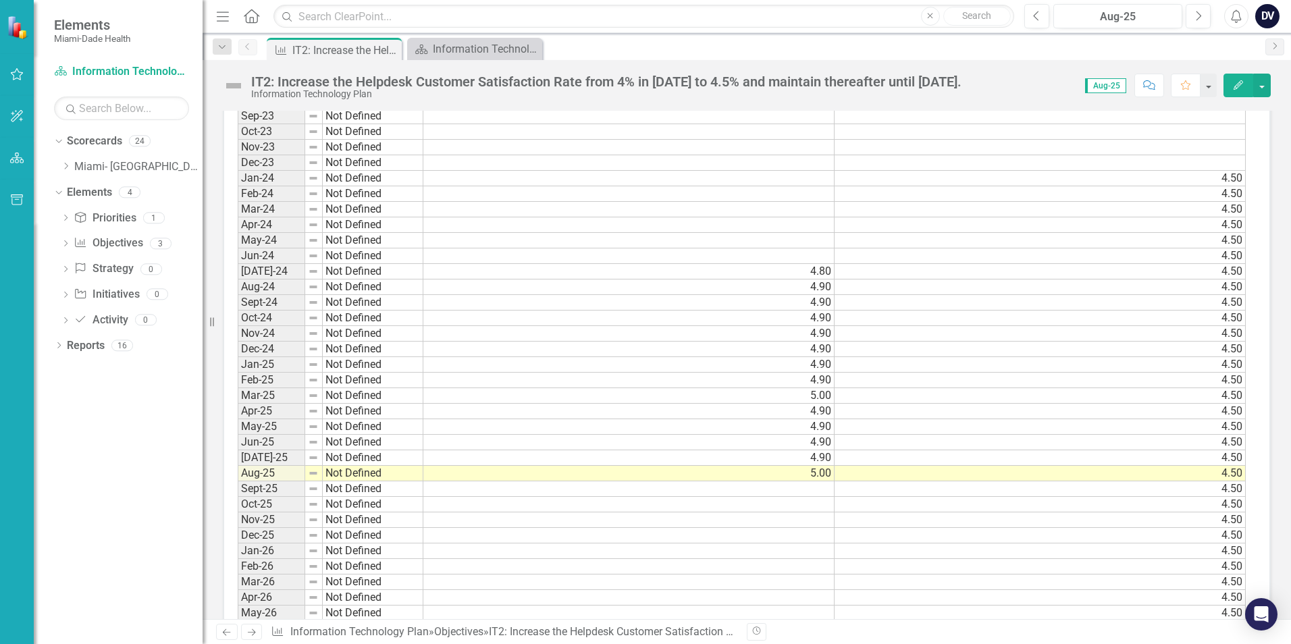
scroll to position [1350, 0]
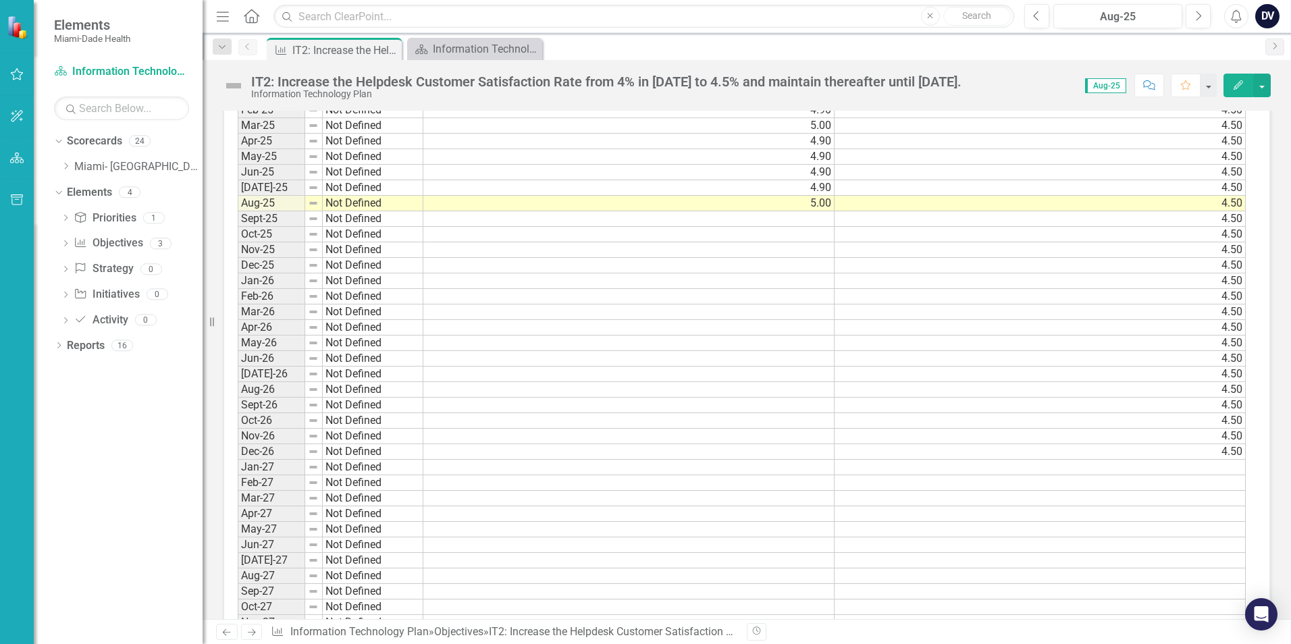
click at [604, 186] on td "4.90" at bounding box center [628, 188] width 411 height 16
click at [1036, 11] on icon "Previous" at bounding box center [1036, 16] width 7 height 12
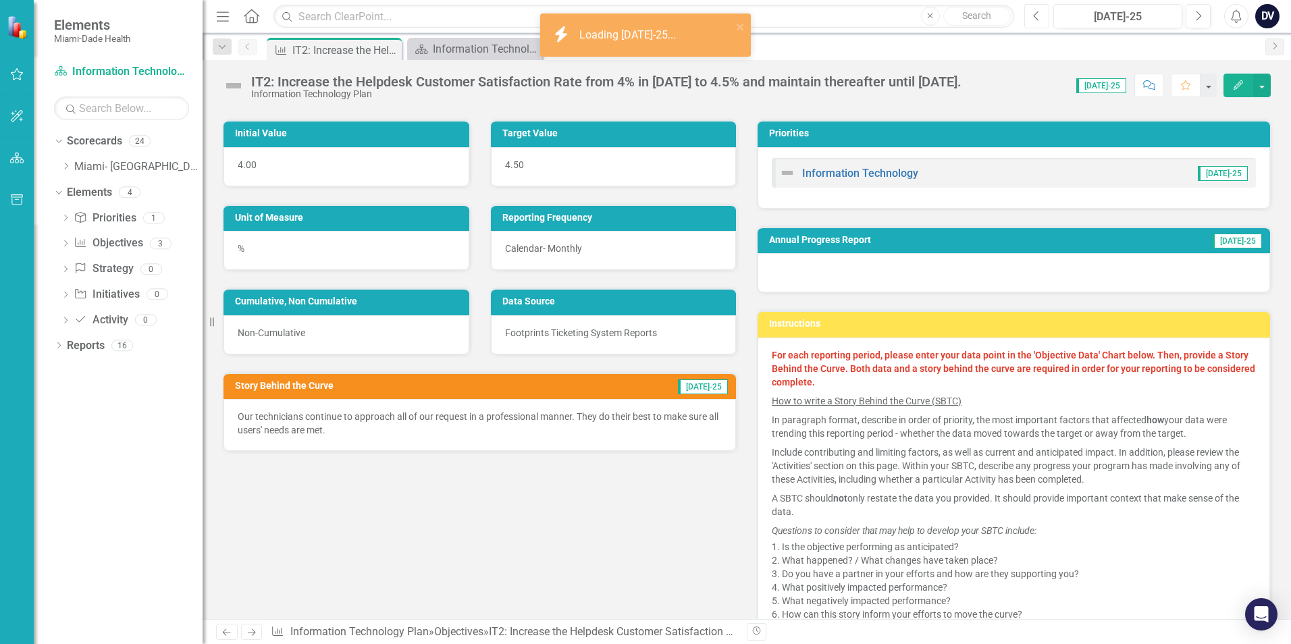
scroll to position [203, 0]
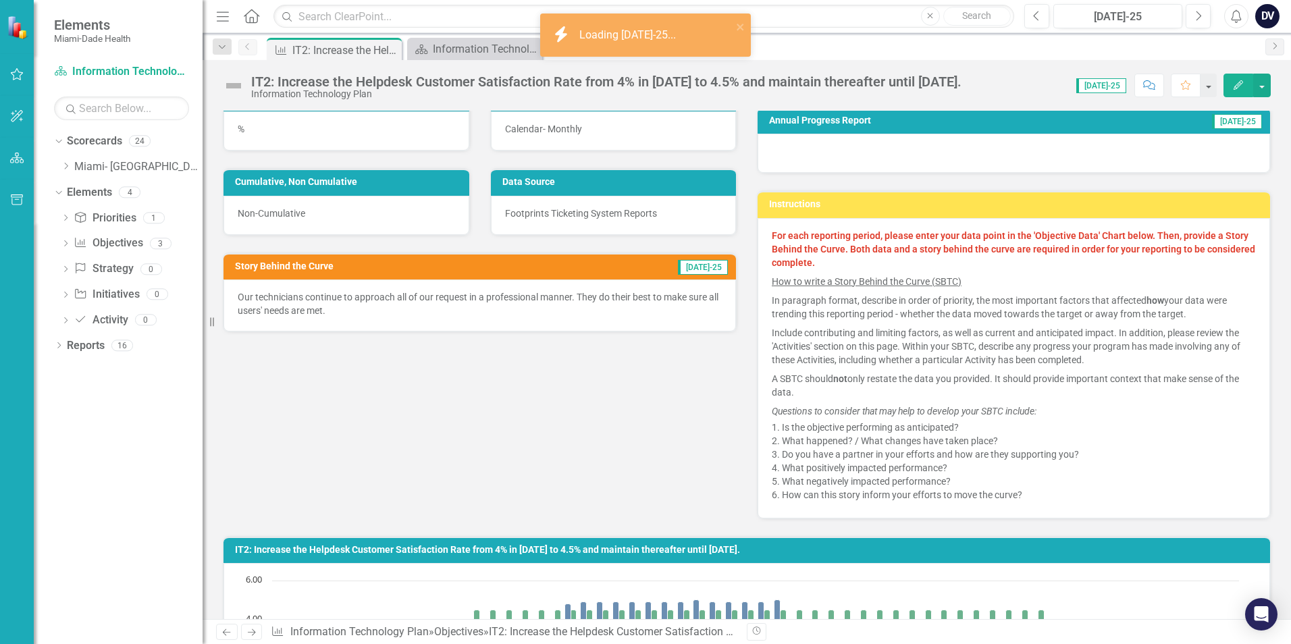
drag, startPoint x: 355, startPoint y: 308, endPoint x: 271, endPoint y: 298, distance: 85.0
click at [271, 298] on p "Our technicians continue to approach all of our request in a professional manne…" at bounding box center [480, 303] width 484 height 27
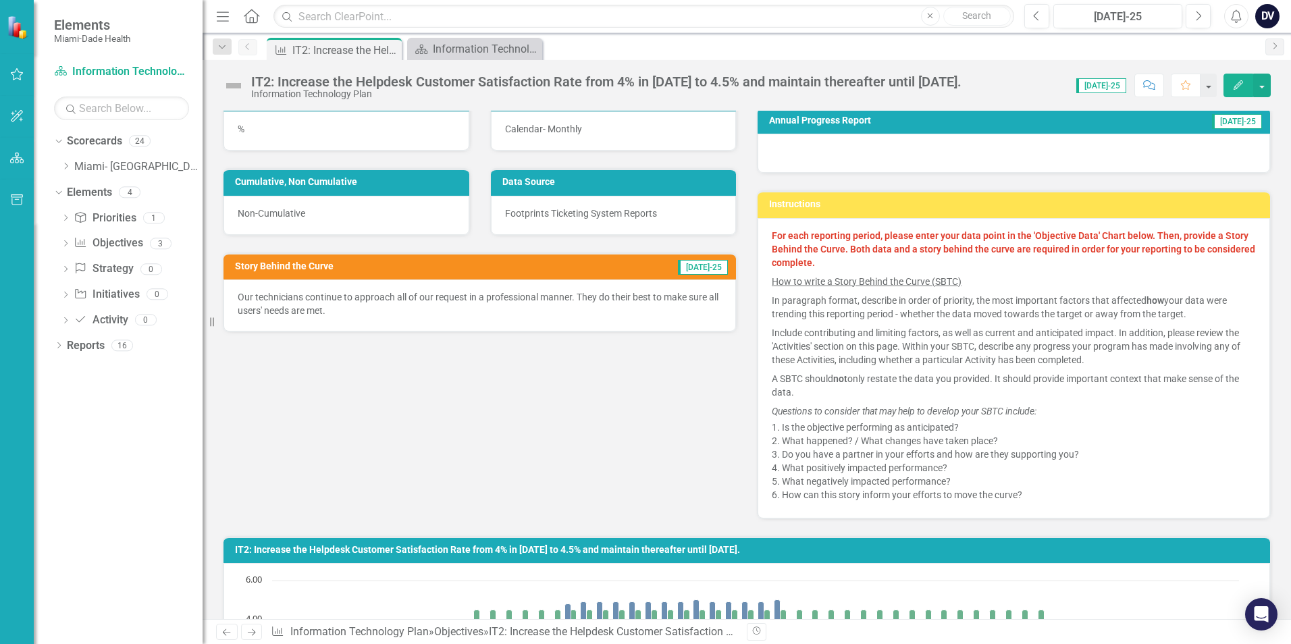
drag, startPoint x: 339, startPoint y: 315, endPoint x: 273, endPoint y: 292, distance: 70.3
click at [273, 292] on p "Our technicians continue to approach all of our request in a professional manne…" at bounding box center [480, 303] width 484 height 27
drag, startPoint x: 253, startPoint y: 293, endPoint x: 399, endPoint y: 309, distance: 146.7
click at [399, 309] on p "Our technicians continue to approach all of our request in a professional manne…" at bounding box center [480, 303] width 484 height 27
click at [398, 309] on p "Our technicians continue to approach all of our request in a professional manne…" at bounding box center [480, 303] width 484 height 27
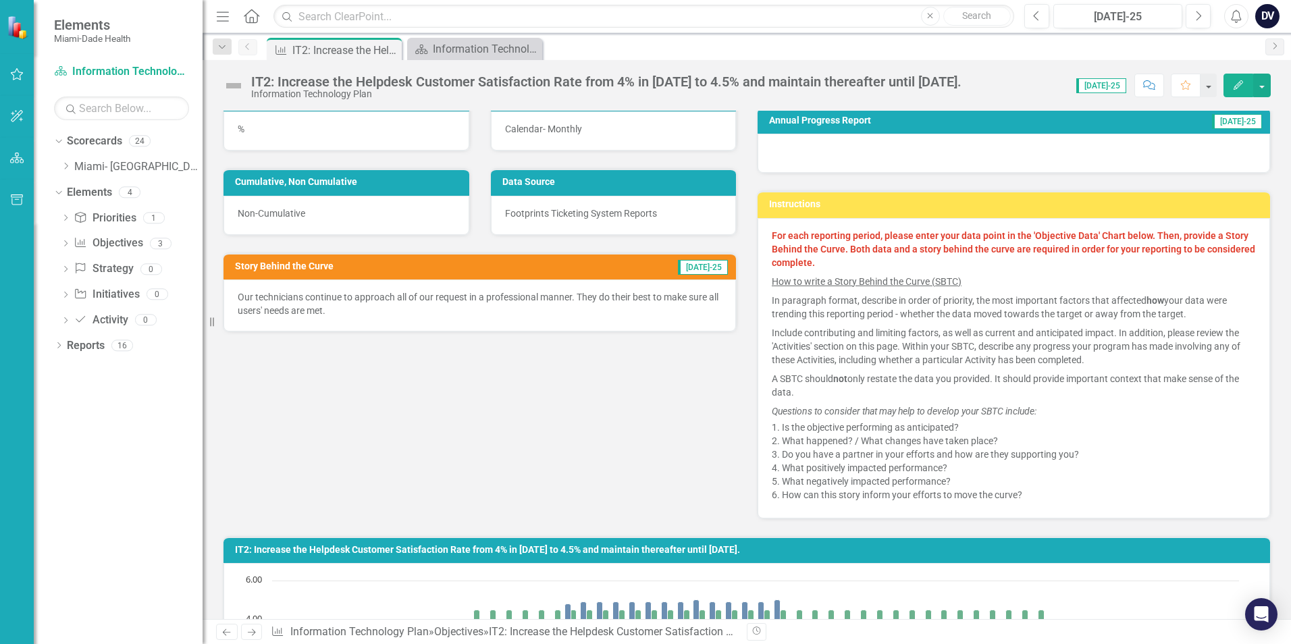
click at [398, 309] on p "Our technicians continue to approach all of our request in a professional manne…" at bounding box center [480, 303] width 484 height 27
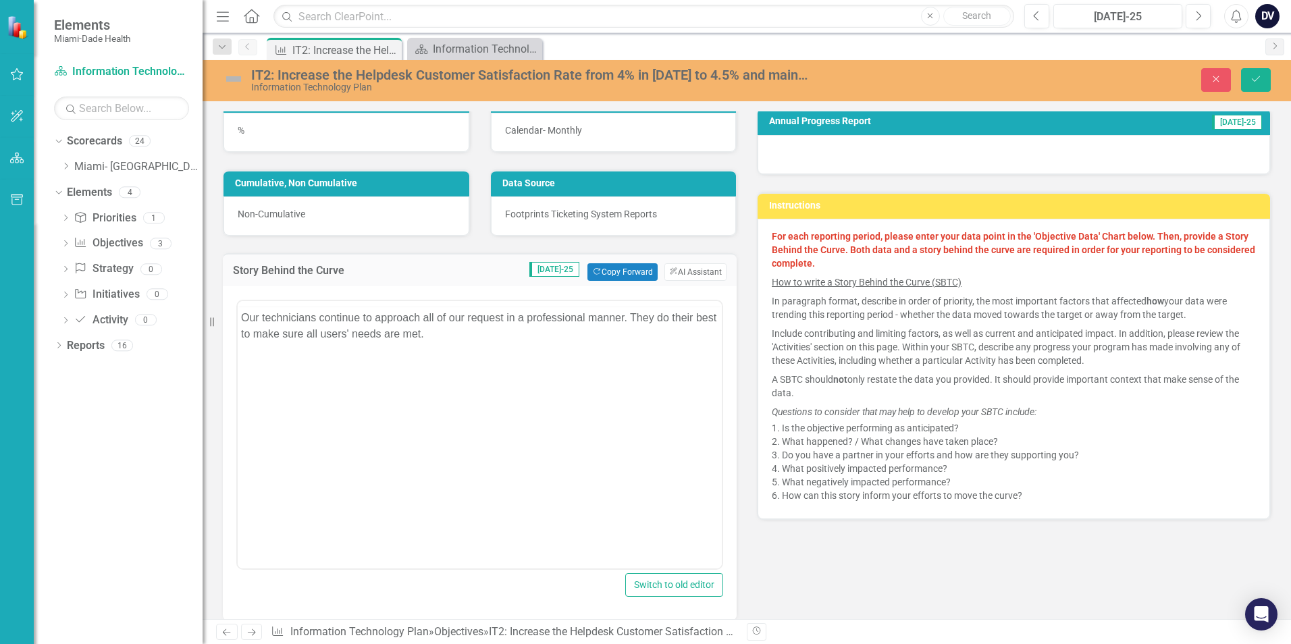
scroll to position [0, 0]
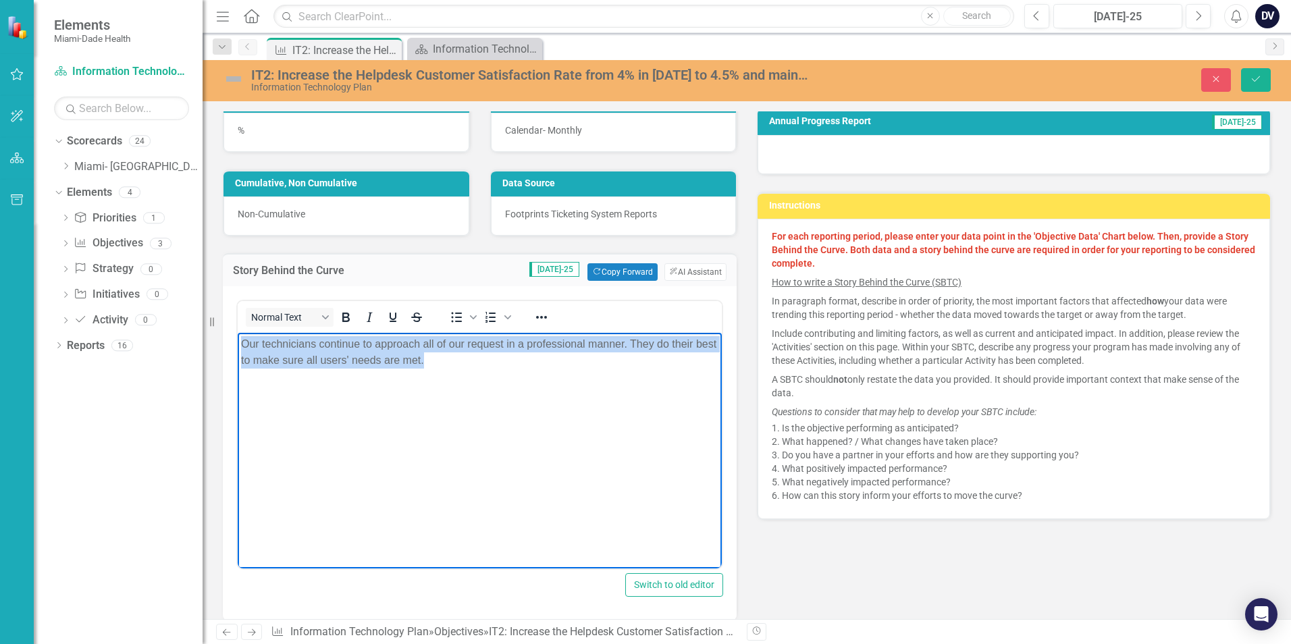
drag, startPoint x: 478, startPoint y: 364, endPoint x: 240, endPoint y: 341, distance: 239.5
click at [240, 341] on body "Our technicians continue to approach all of our request in a professional manne…" at bounding box center [480, 434] width 484 height 203
copy p "Our technicians continue to approach all of our request in a professional manne…"
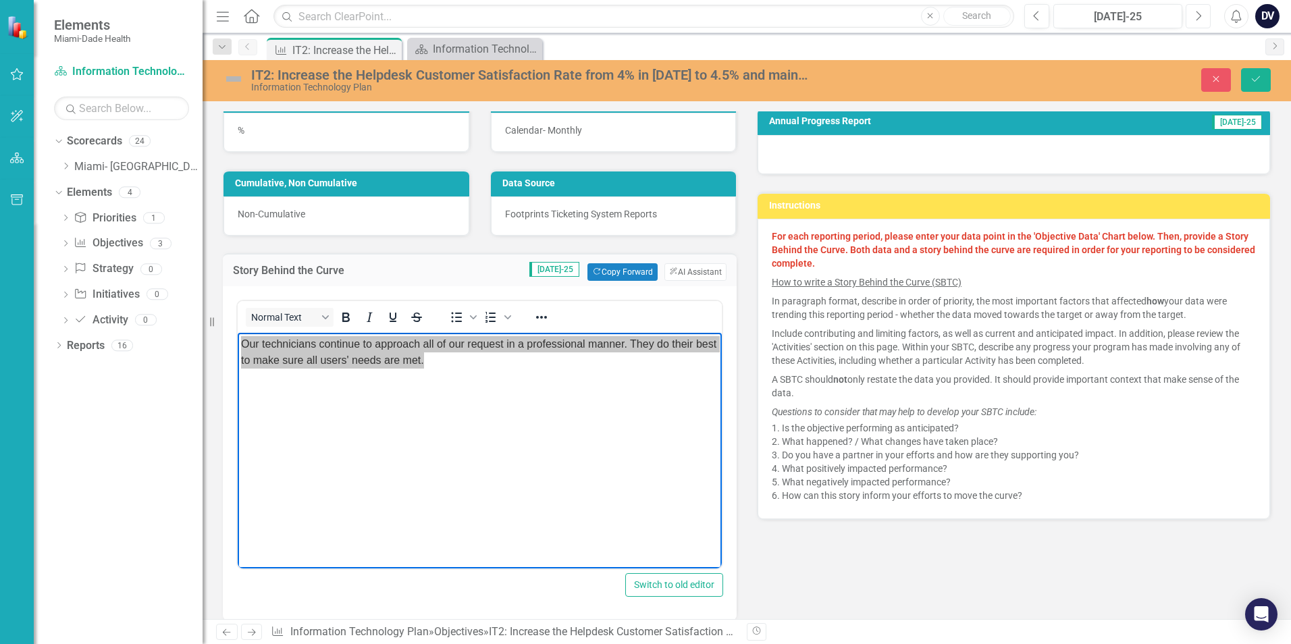
click at [1192, 17] on button "Next" at bounding box center [1198, 16] width 25 height 24
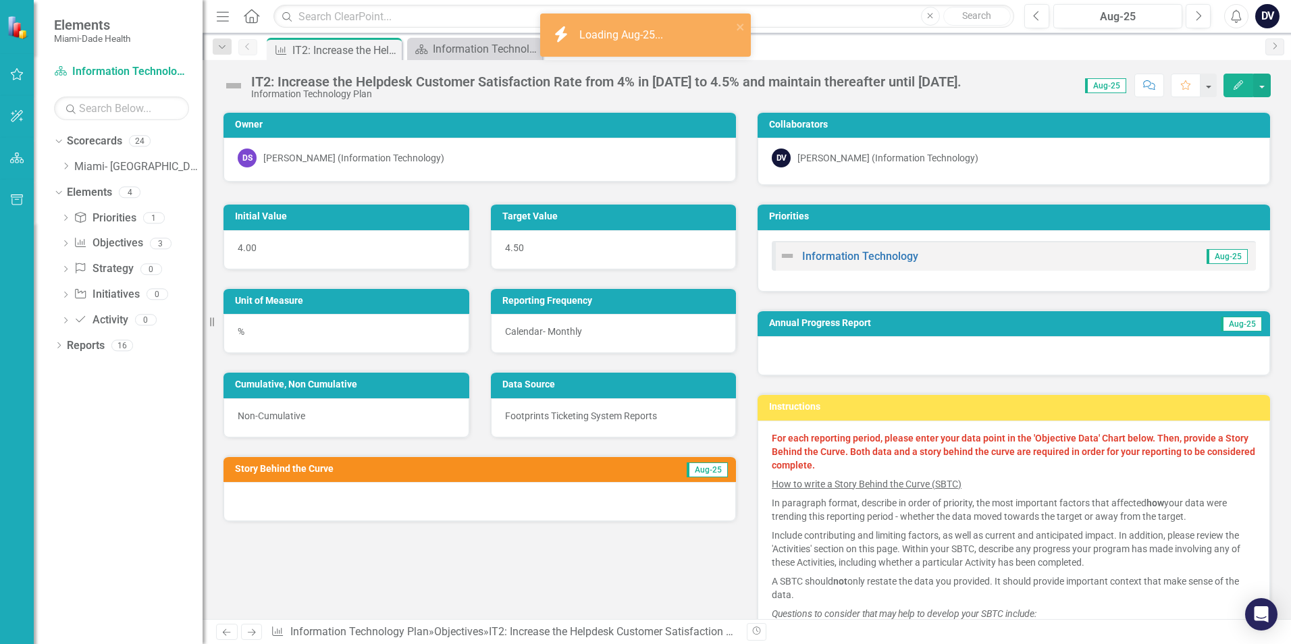
click at [417, 510] on div at bounding box center [480, 501] width 513 height 39
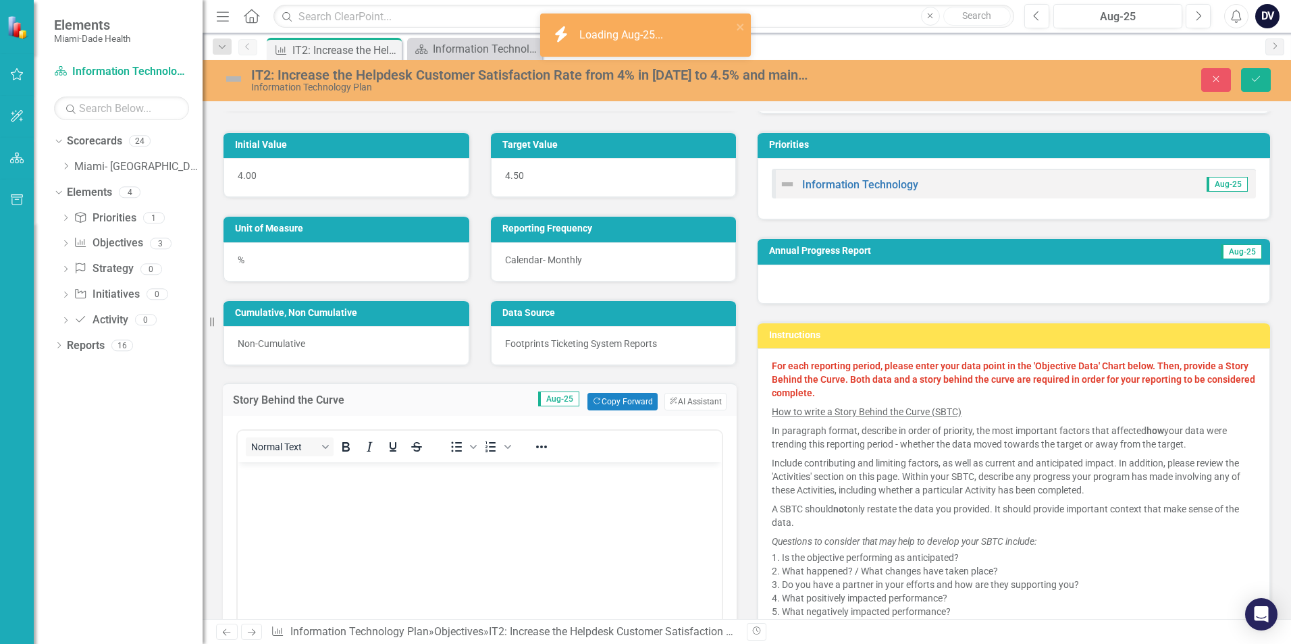
scroll to position [203, 0]
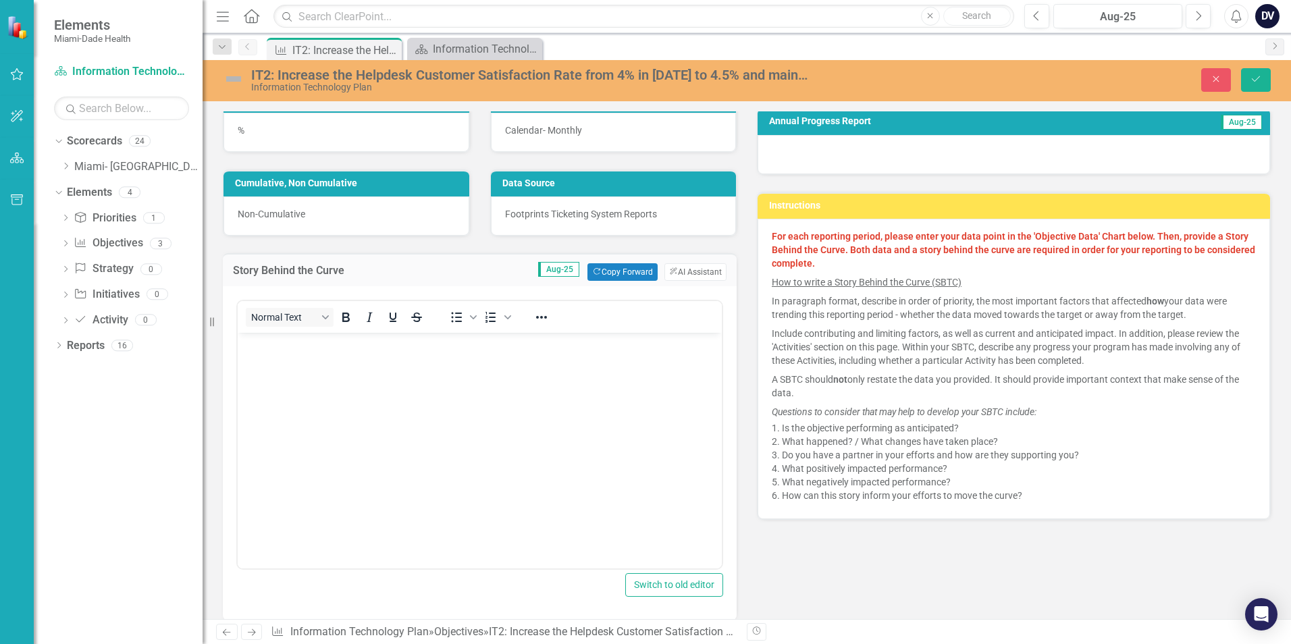
click at [400, 442] on body "Rich Text Area. Press ALT-0 for help." at bounding box center [480, 434] width 484 height 203
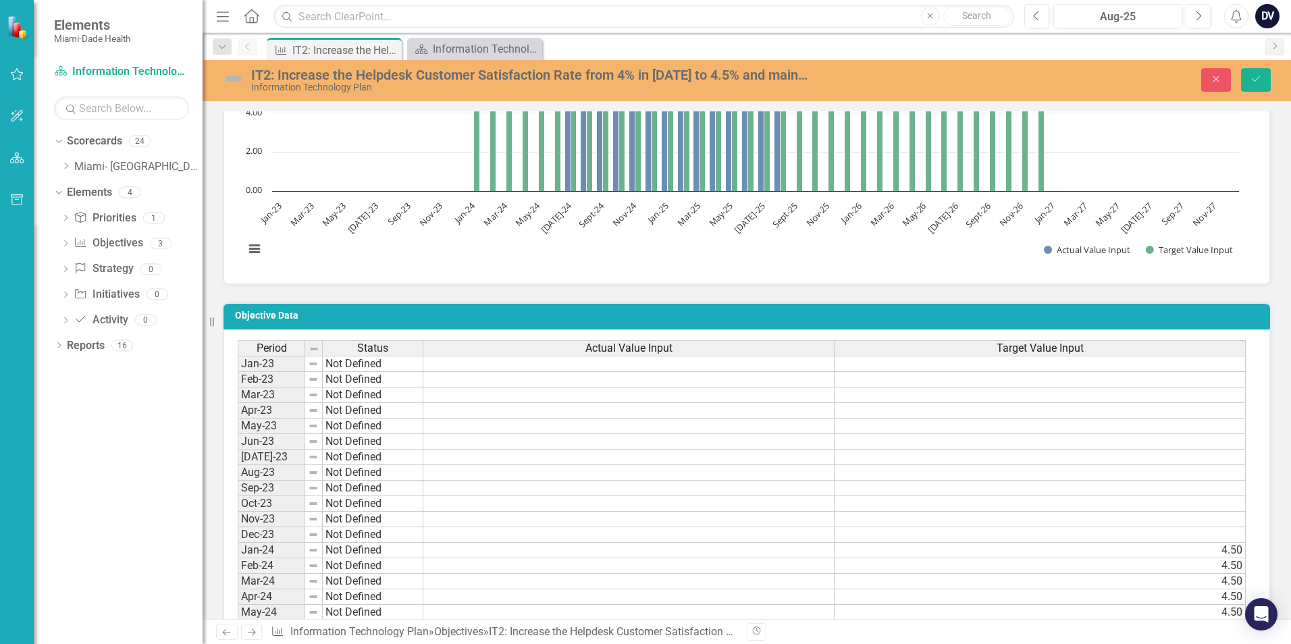
scroll to position [1283, 0]
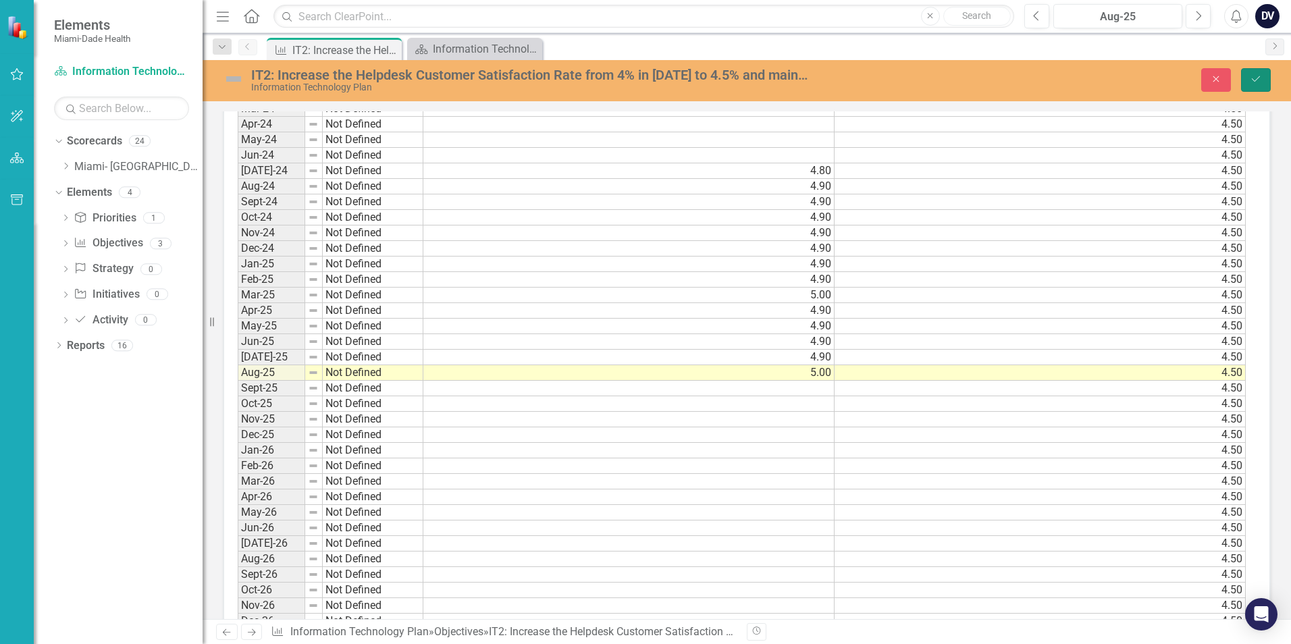
click at [1251, 82] on icon "Save" at bounding box center [1256, 78] width 12 height 9
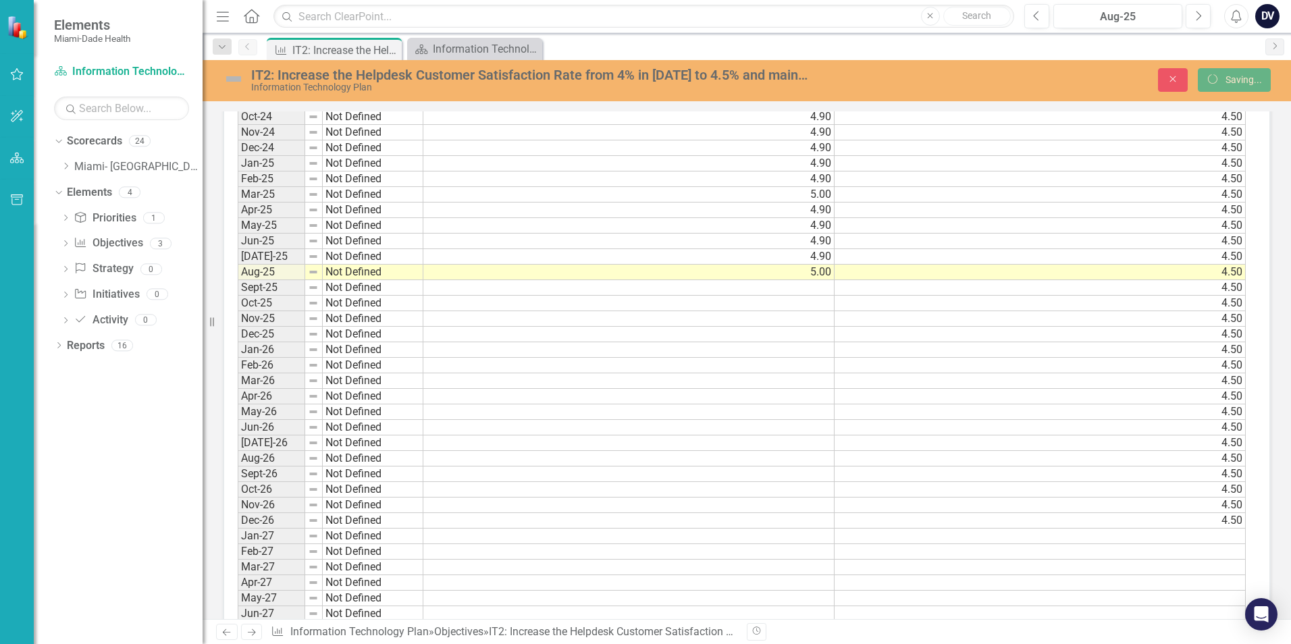
scroll to position [1182, 0]
